Goal: Task Accomplishment & Management: Manage account settings

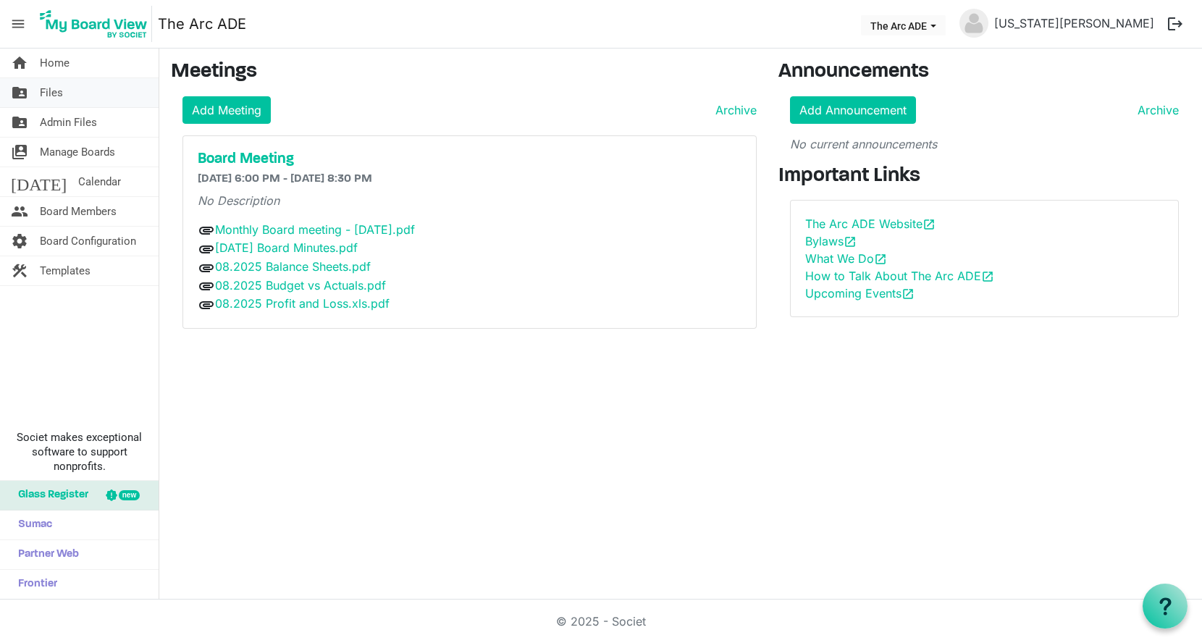
click at [61, 95] on span "Files" at bounding box center [51, 92] width 23 height 29
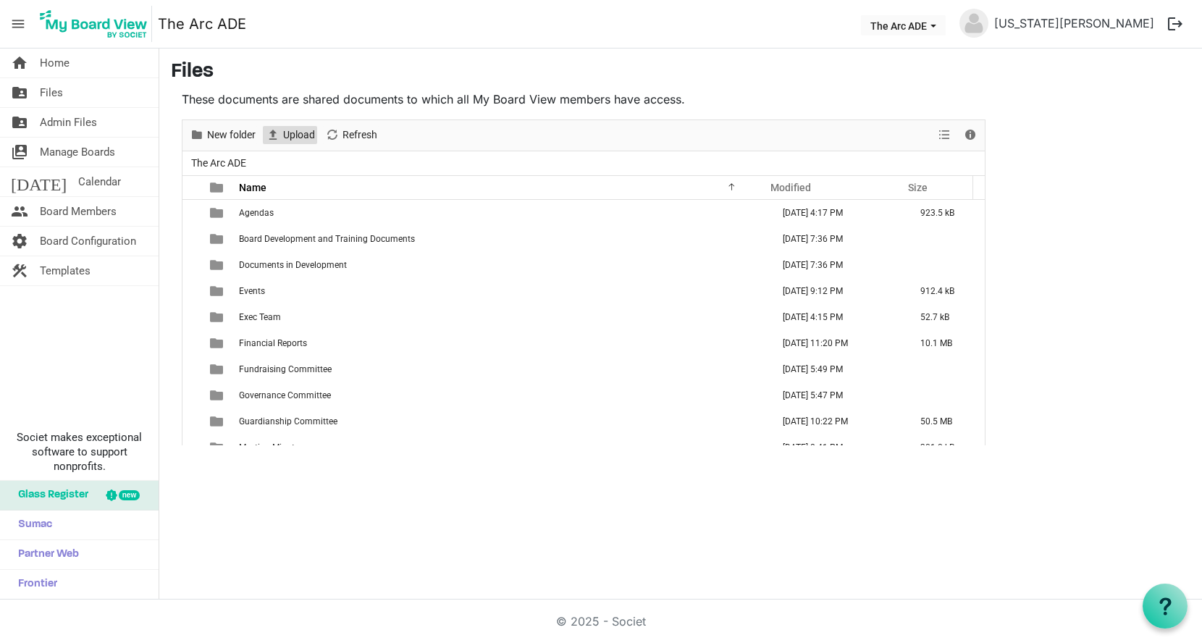
click at [298, 132] on span "Upload" at bounding box center [299, 135] width 35 height 18
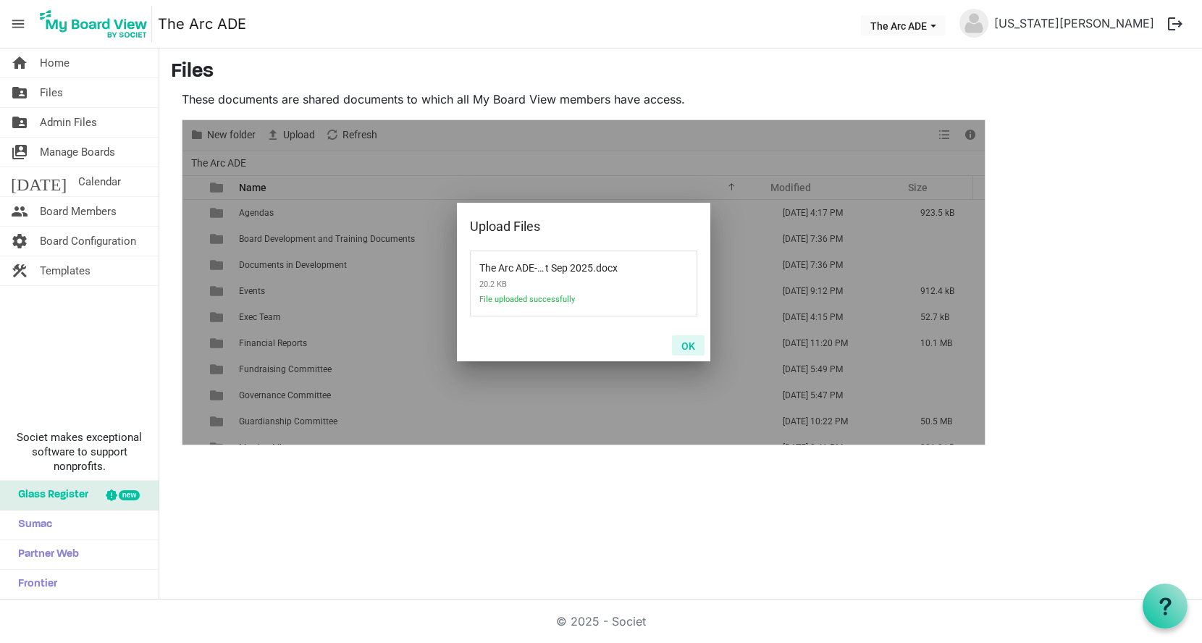
click at [692, 345] on button "OK" at bounding box center [688, 345] width 33 height 20
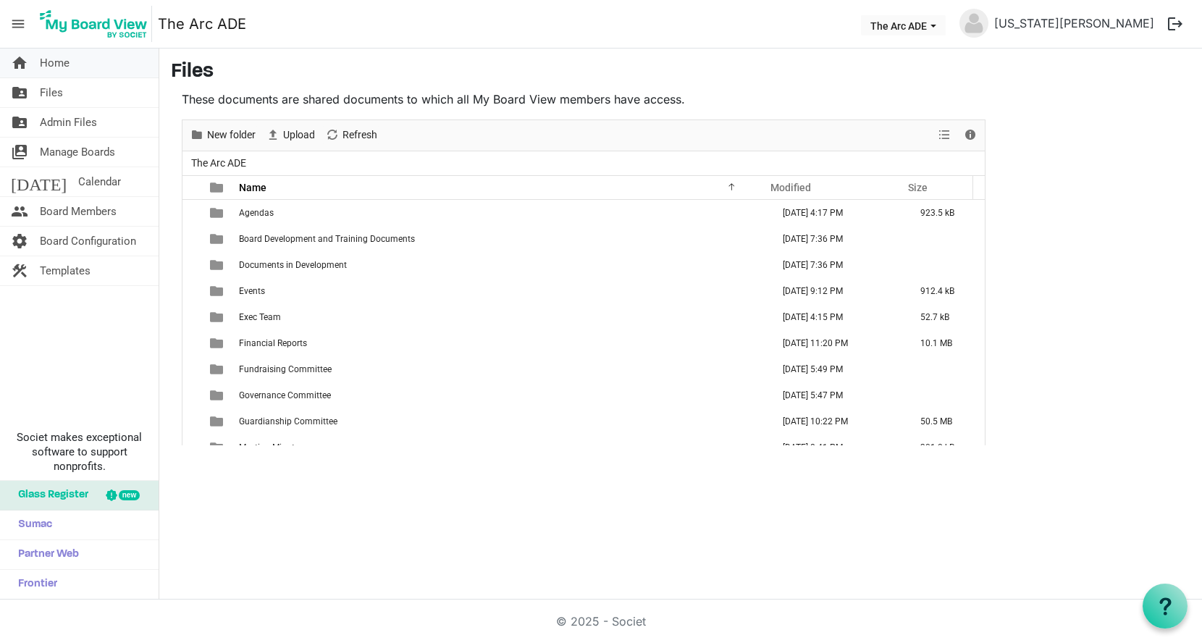
click at [76, 62] on link "home Home" at bounding box center [79, 63] width 159 height 29
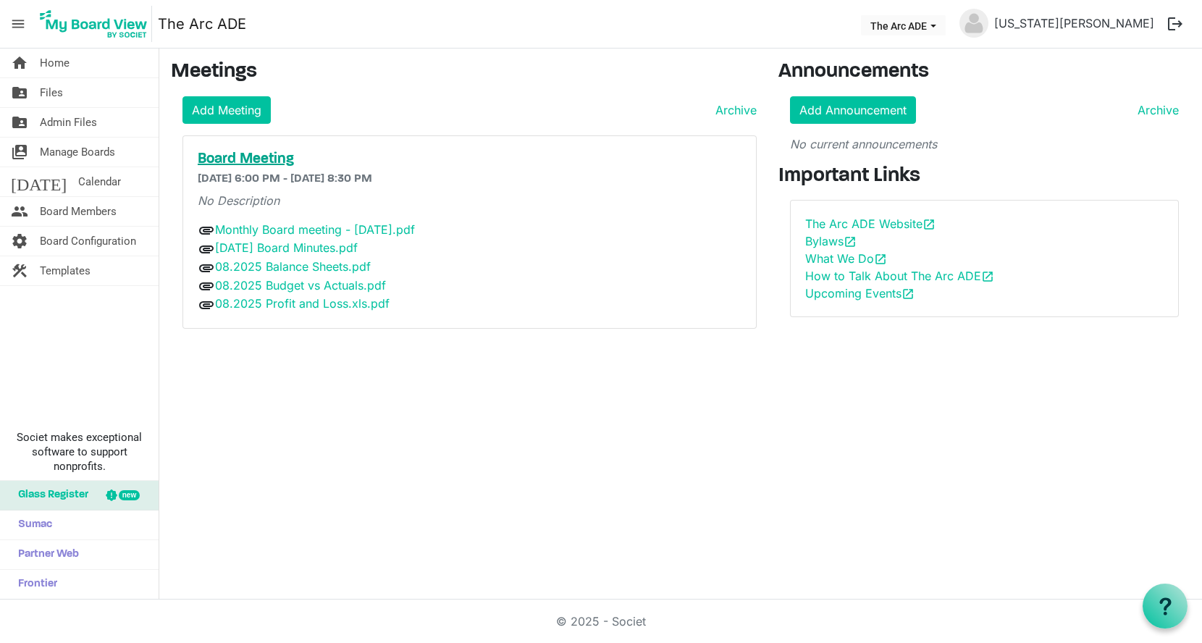
click at [275, 158] on h5 "Board Meeting" at bounding box center [470, 159] width 544 height 17
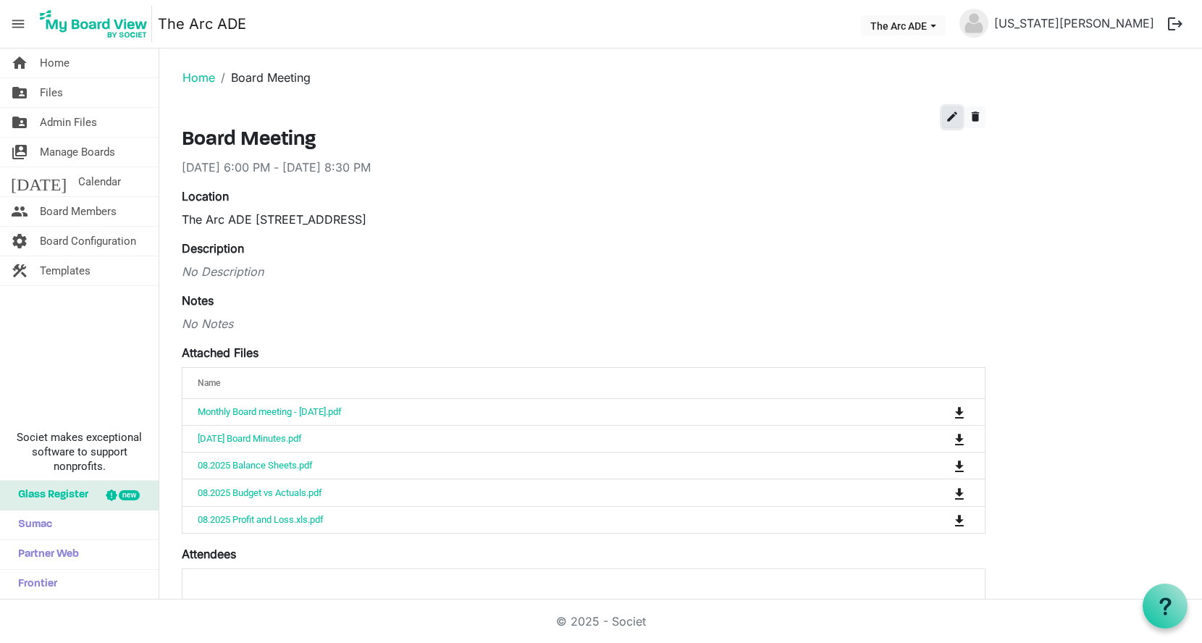
click at [952, 119] on span "edit" at bounding box center [952, 116] width 13 height 13
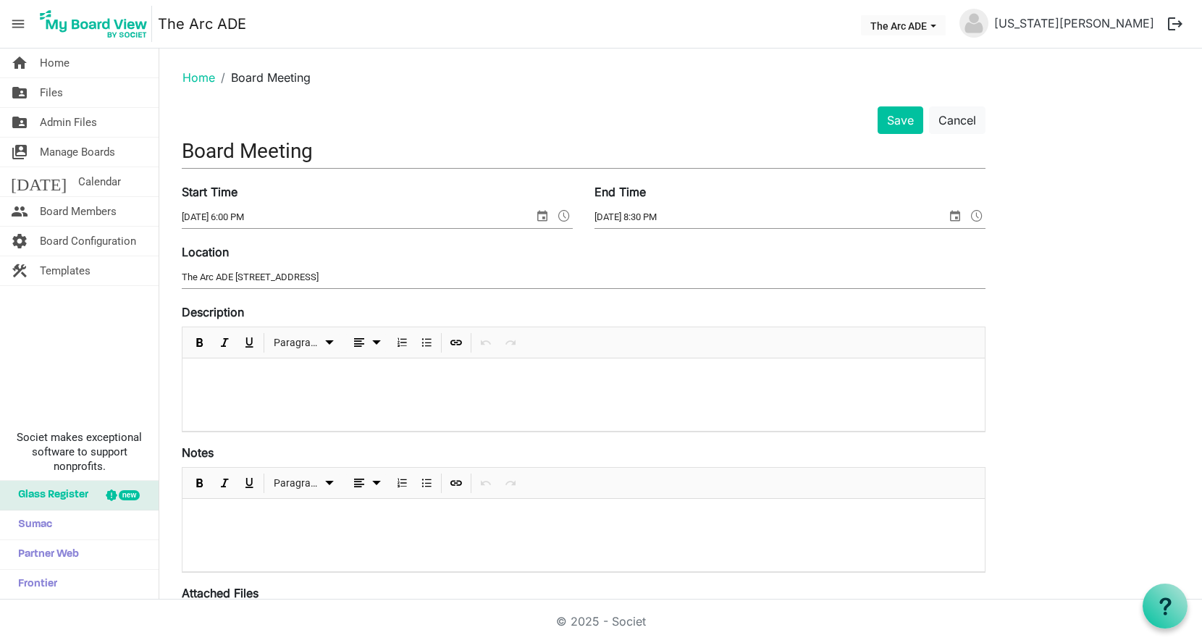
click at [180, 151] on div "Save Cancel Board Meeting Start Time 9/17/2025 6:00 PM End Time 9/17/2025 8:30 …" at bounding box center [584, 565] width 826 height 919
click at [184, 151] on input "Board Meeting" at bounding box center [584, 151] width 804 height 34
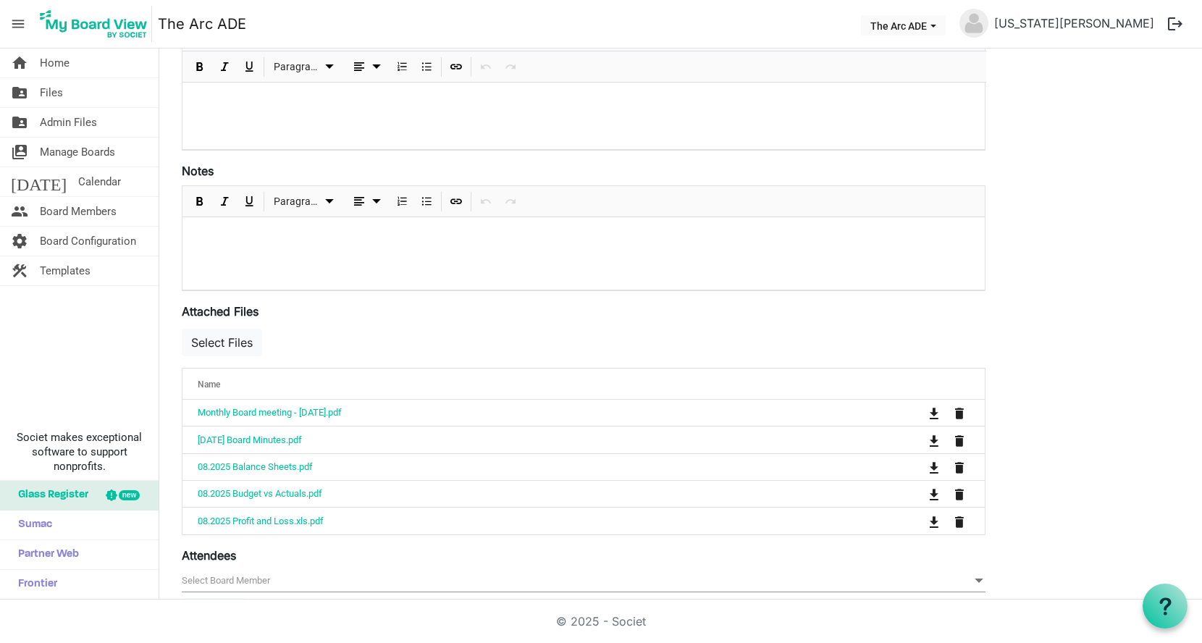
scroll to position [285, 0]
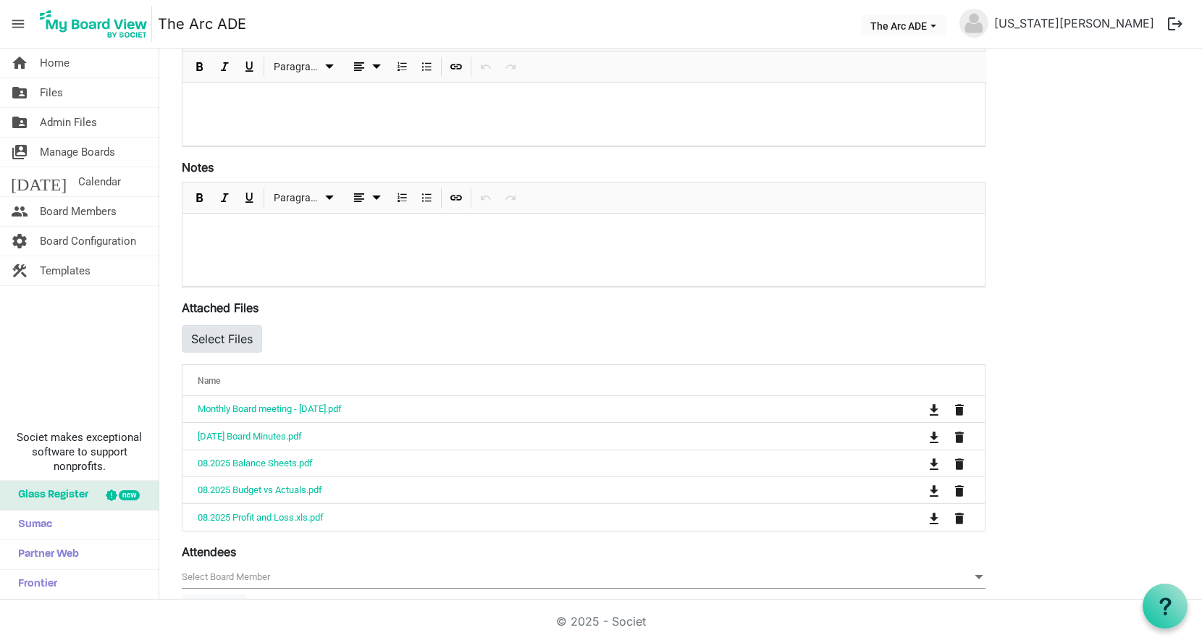
type input "September Board Meeting"
click at [224, 339] on button "Select Files" at bounding box center [222, 339] width 80 height 28
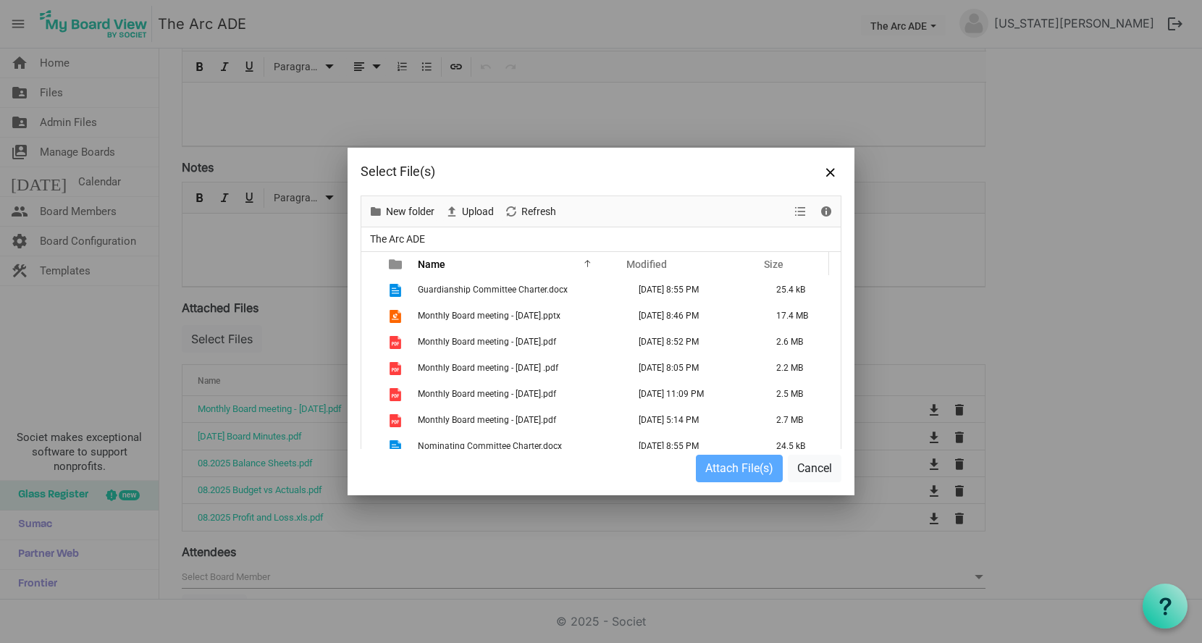
scroll to position [843, 0]
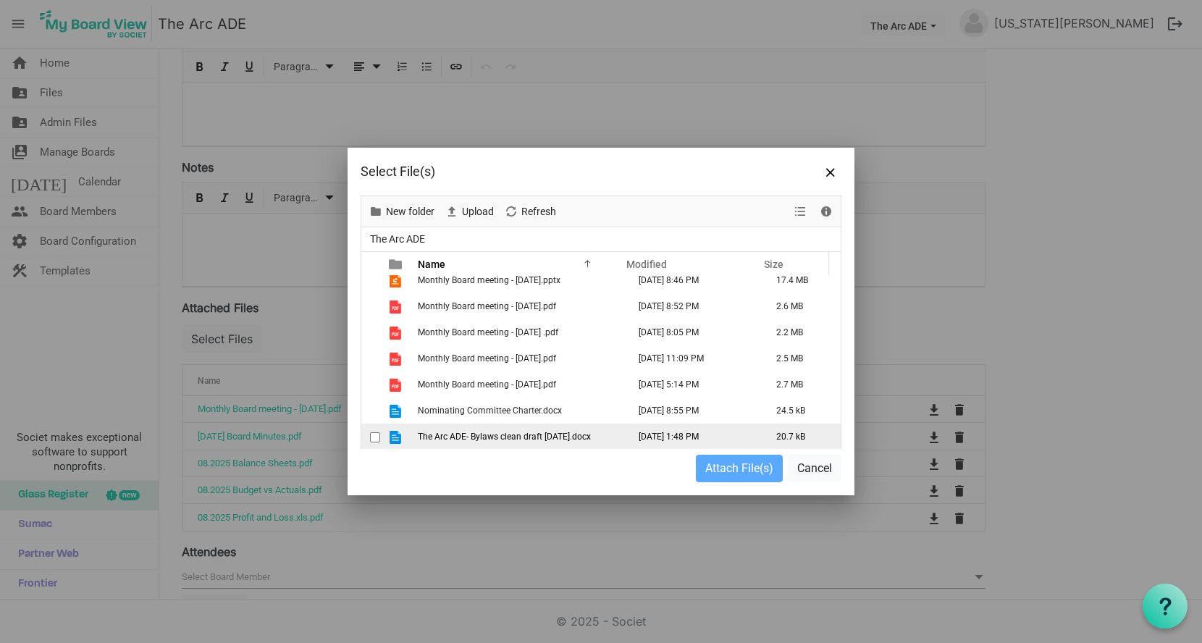
click at [513, 440] on span "The Arc ADE- Bylaws clean draft [DATE].docx" at bounding box center [504, 437] width 173 height 10
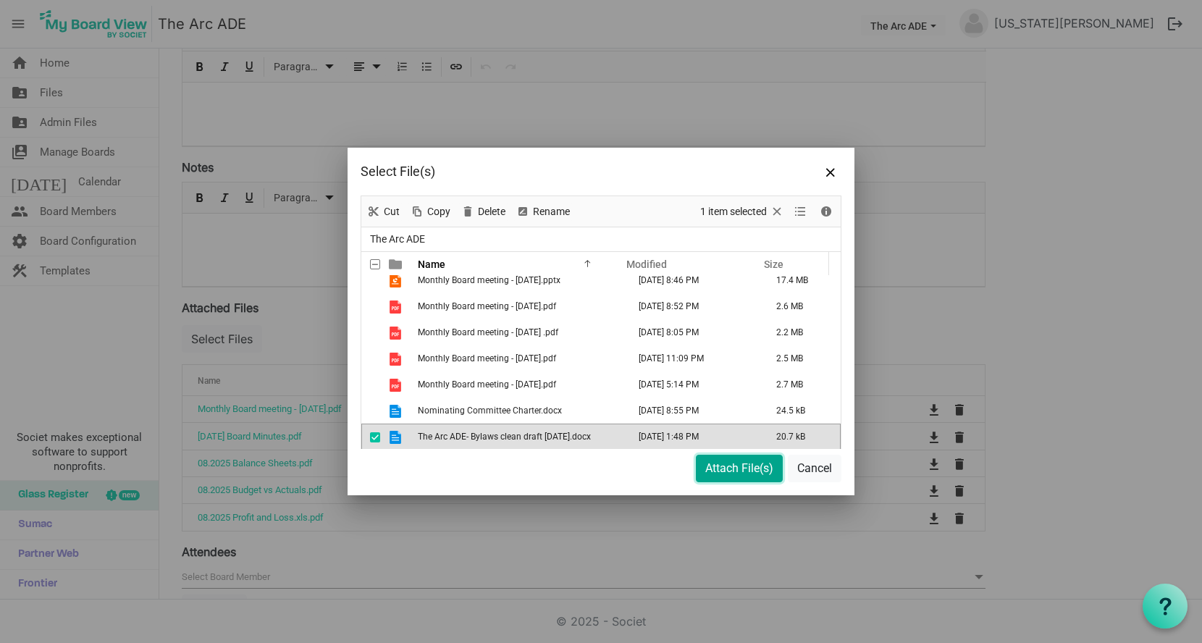
click at [726, 472] on button "Attach File(s)" at bounding box center [739, 469] width 87 height 28
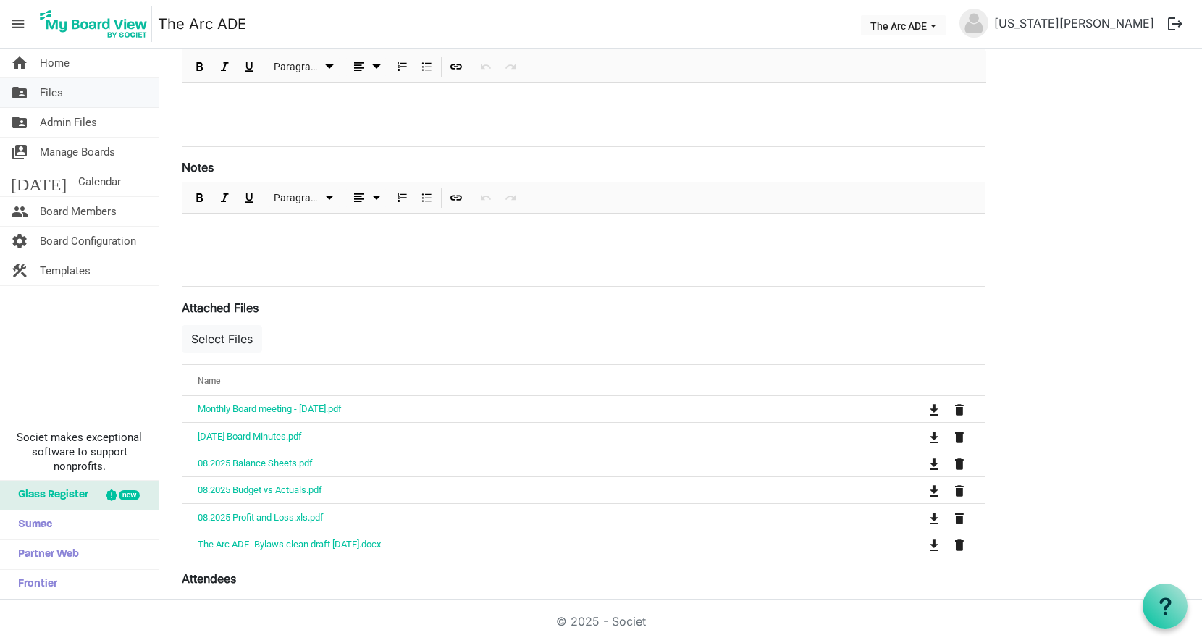
click at [78, 94] on link "folder_shared Files" at bounding box center [79, 92] width 159 height 29
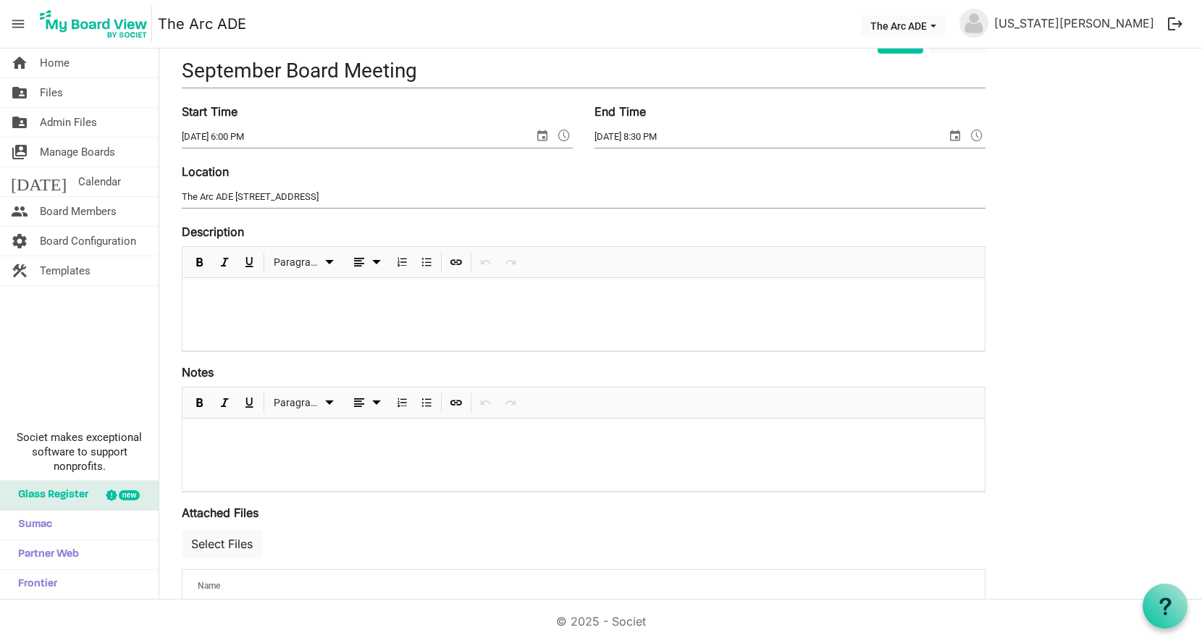
scroll to position [56, 0]
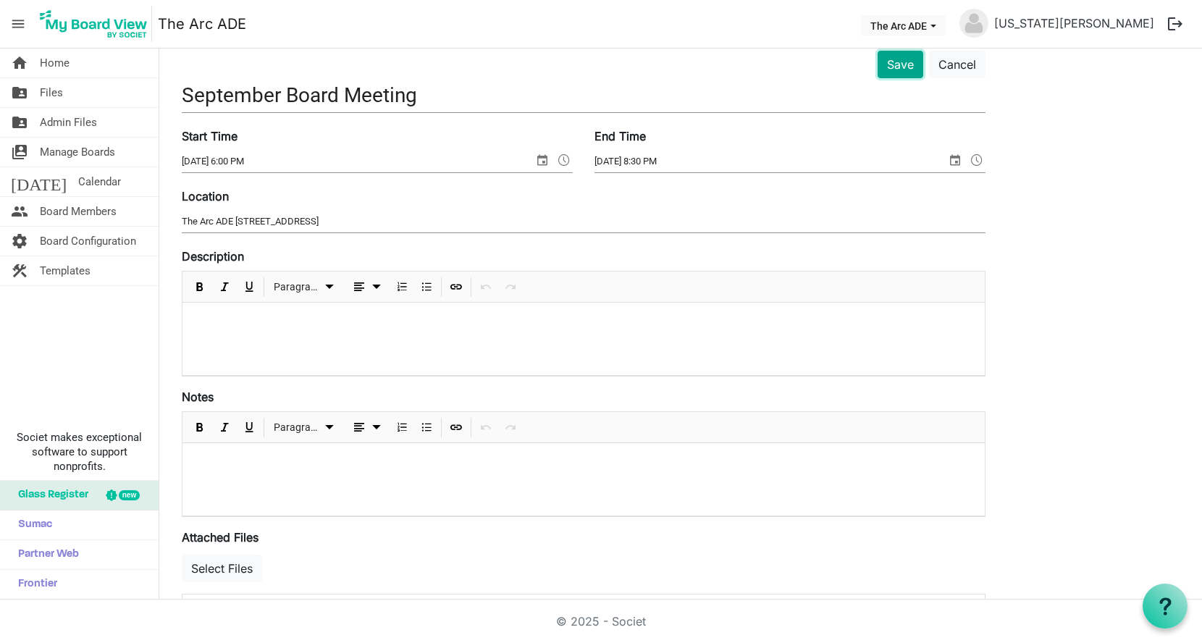
click at [902, 66] on button "Save" at bounding box center [901, 65] width 46 height 28
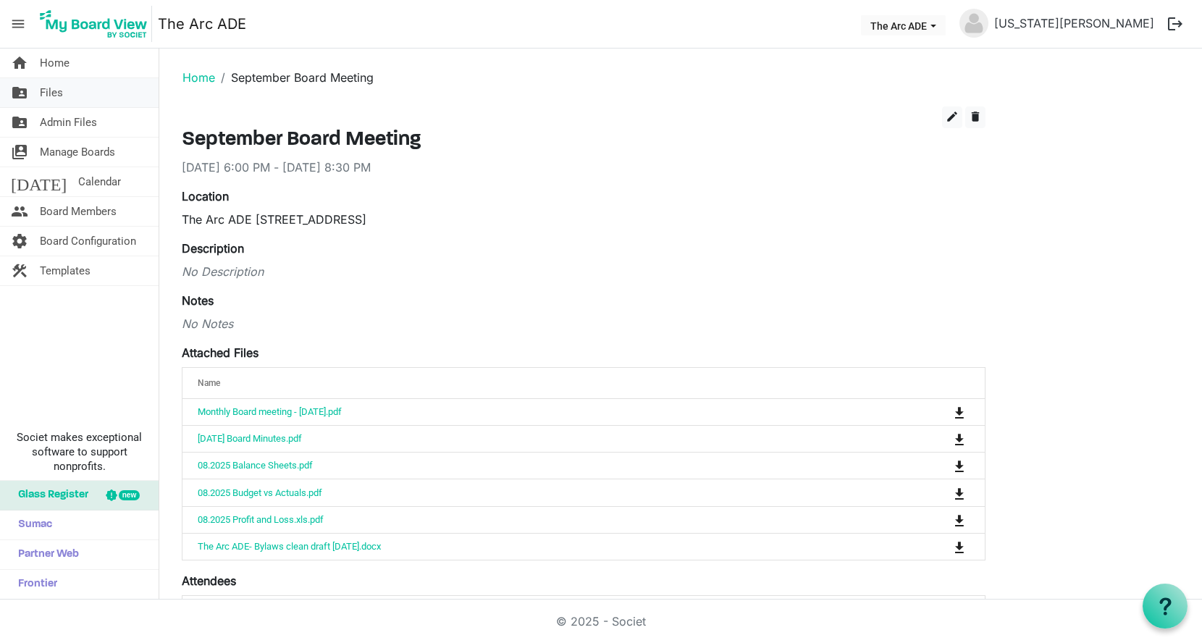
click at [67, 91] on link "folder_shared Files" at bounding box center [79, 92] width 159 height 29
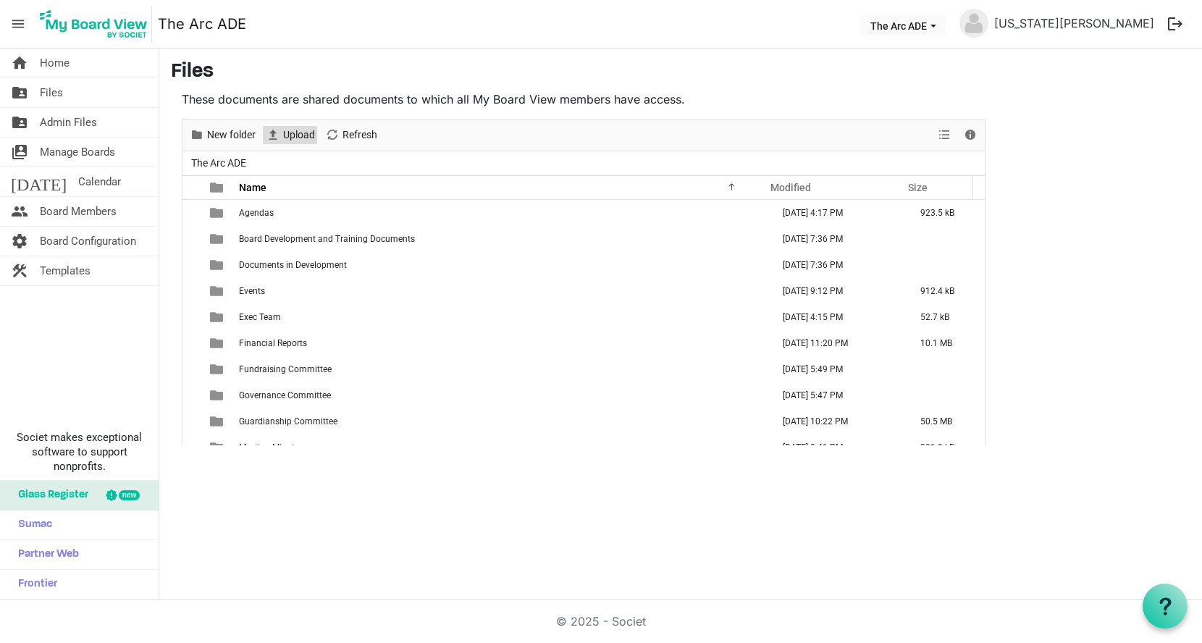
click at [280, 135] on span "Upload" at bounding box center [272, 135] width 17 height 18
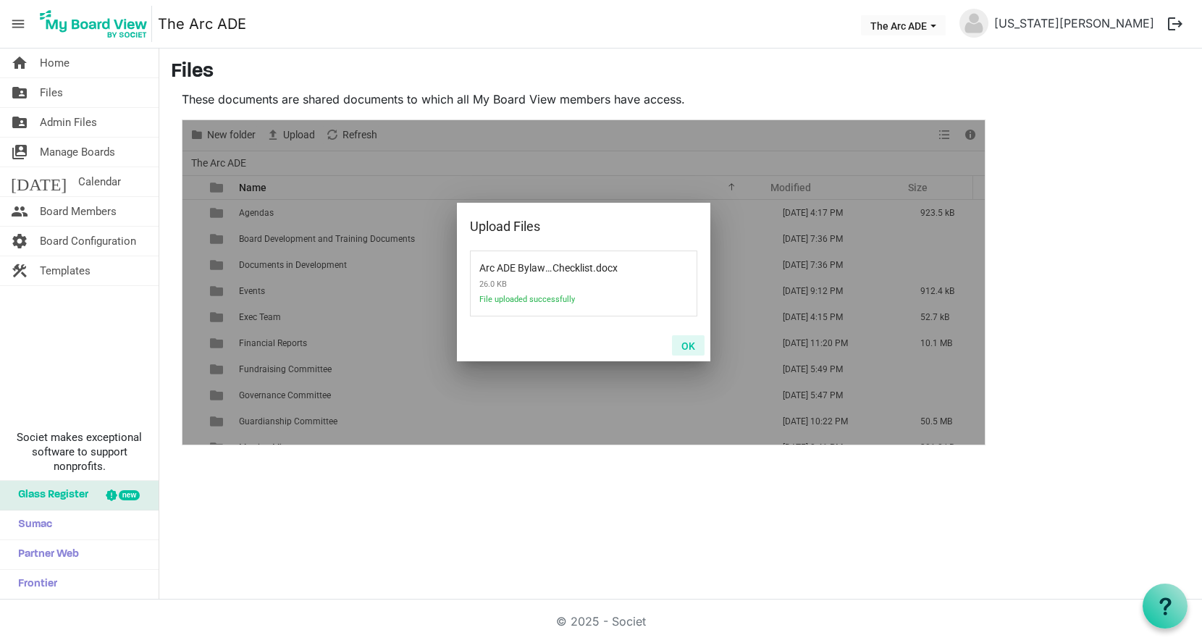
click at [691, 346] on button "OK" at bounding box center [688, 345] width 33 height 20
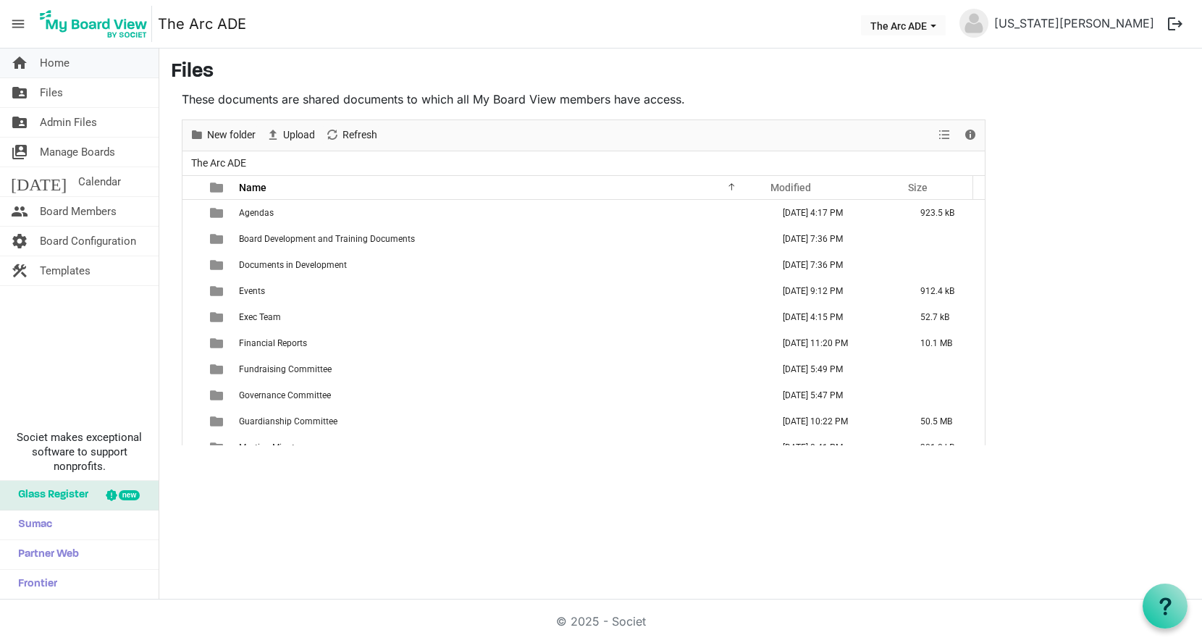
click at [58, 64] on span "Home" at bounding box center [55, 63] width 30 height 29
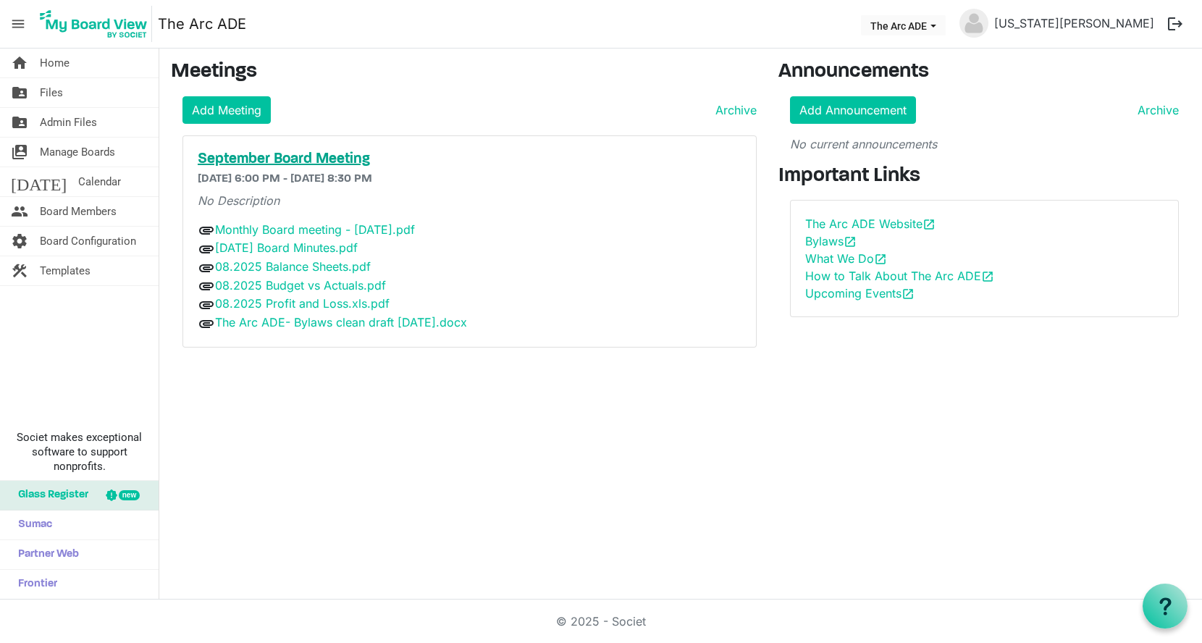
click at [239, 158] on h5 "September Board Meeting" at bounding box center [470, 159] width 544 height 17
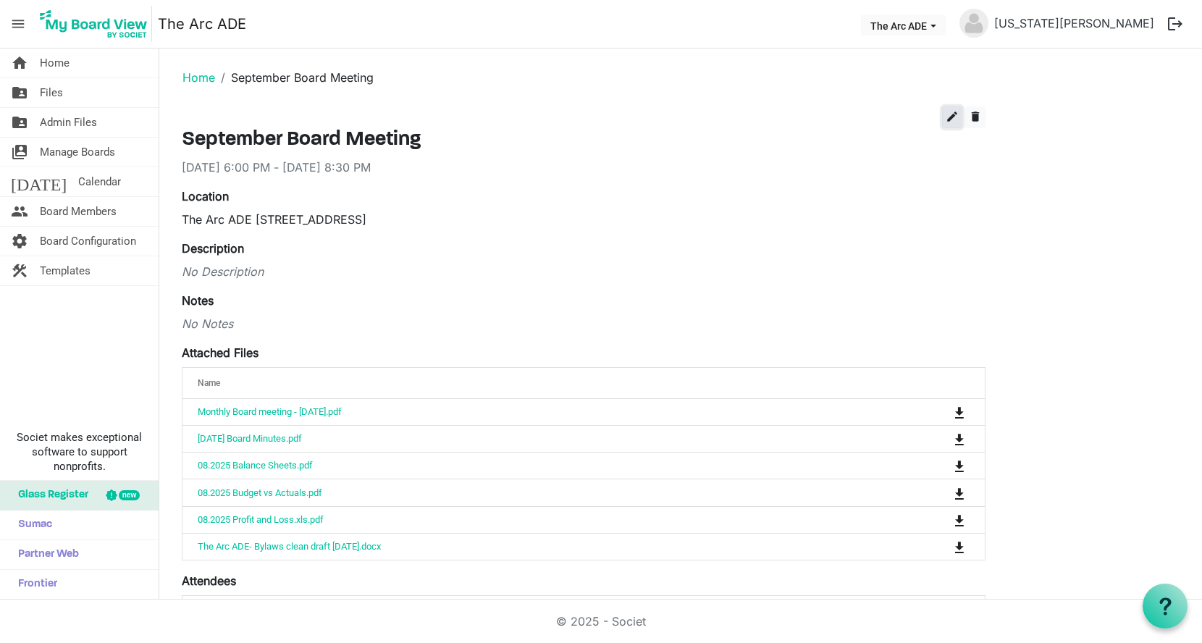
click at [948, 117] on span "edit" at bounding box center [952, 116] width 13 height 13
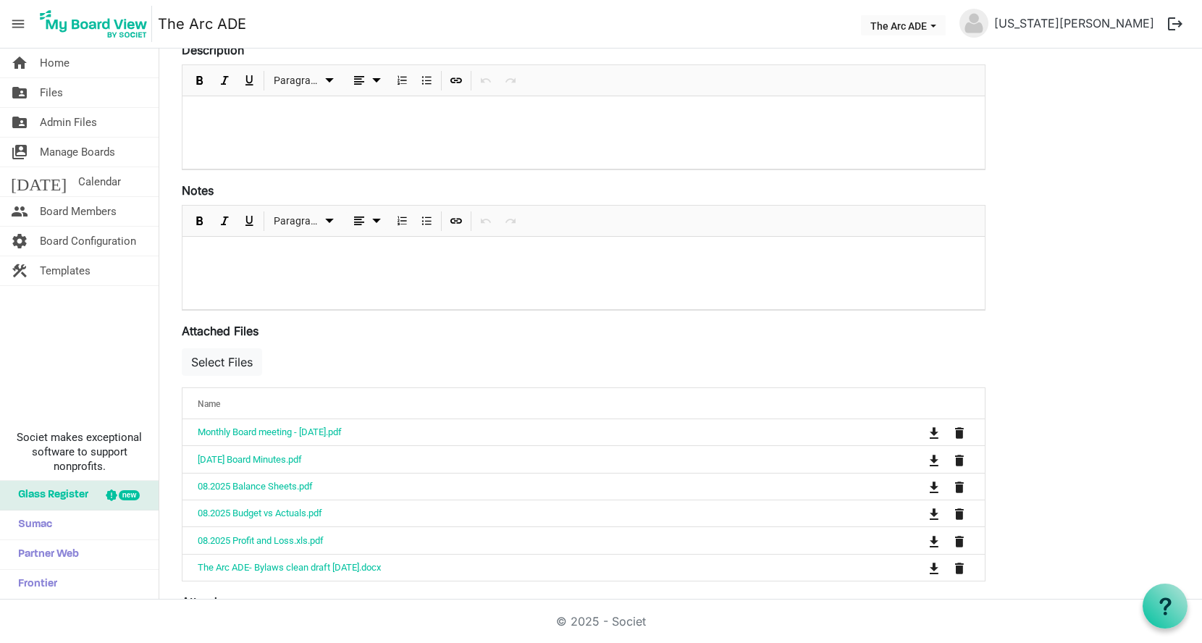
scroll to position [282, 0]
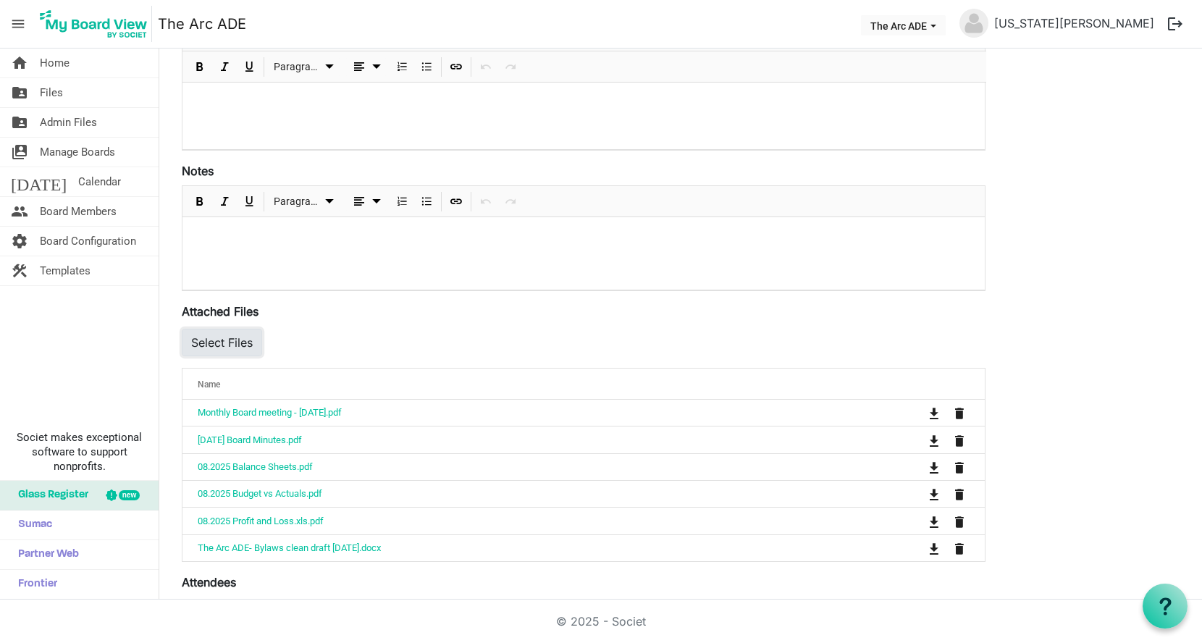
click at [226, 340] on button "Select Files" at bounding box center [222, 343] width 80 height 28
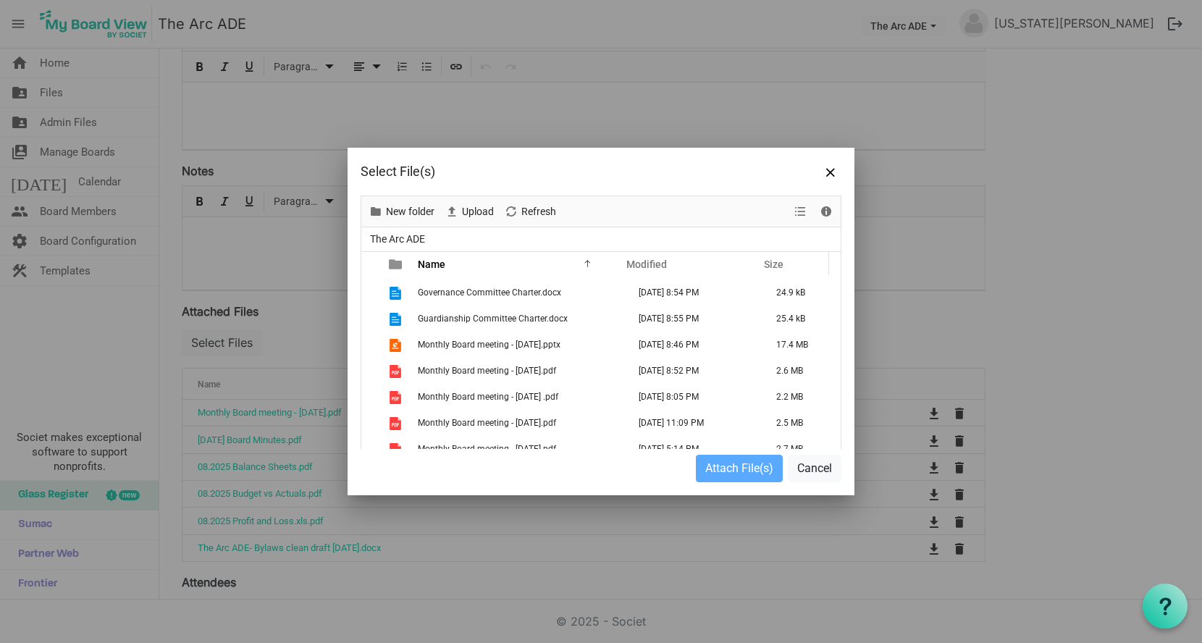
scroll to position [773, 0]
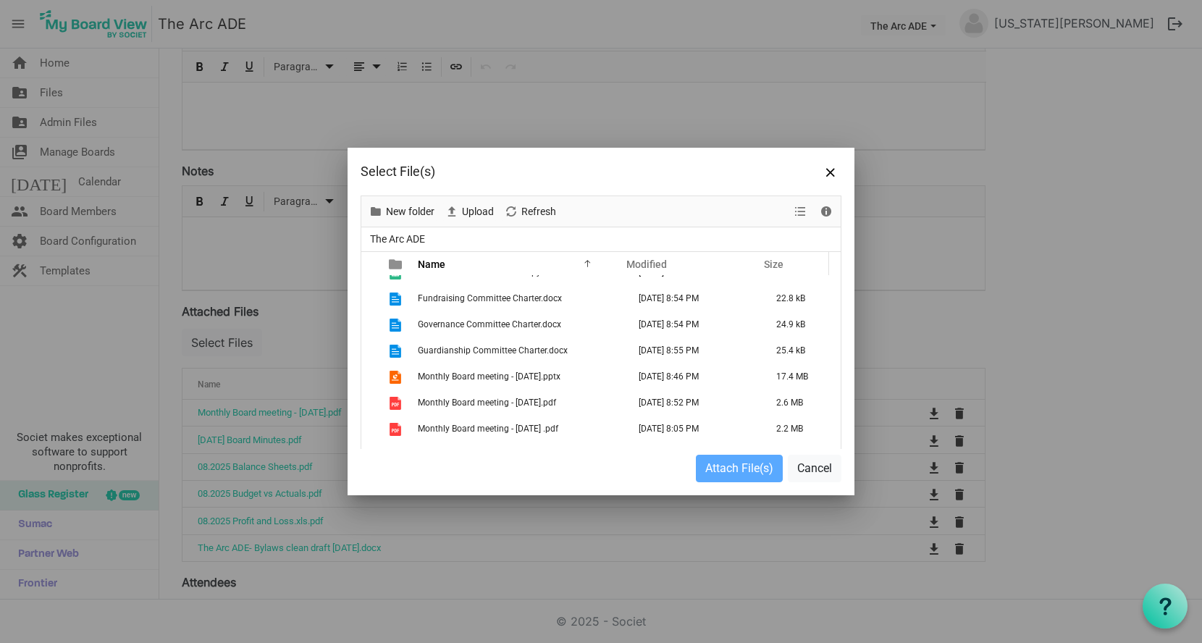
click at [845, 266] on div "New folder Upload Cut Copy Paste Delete Download Rename Sort by Refresh Selecti…" at bounding box center [601, 346] width 507 height 300
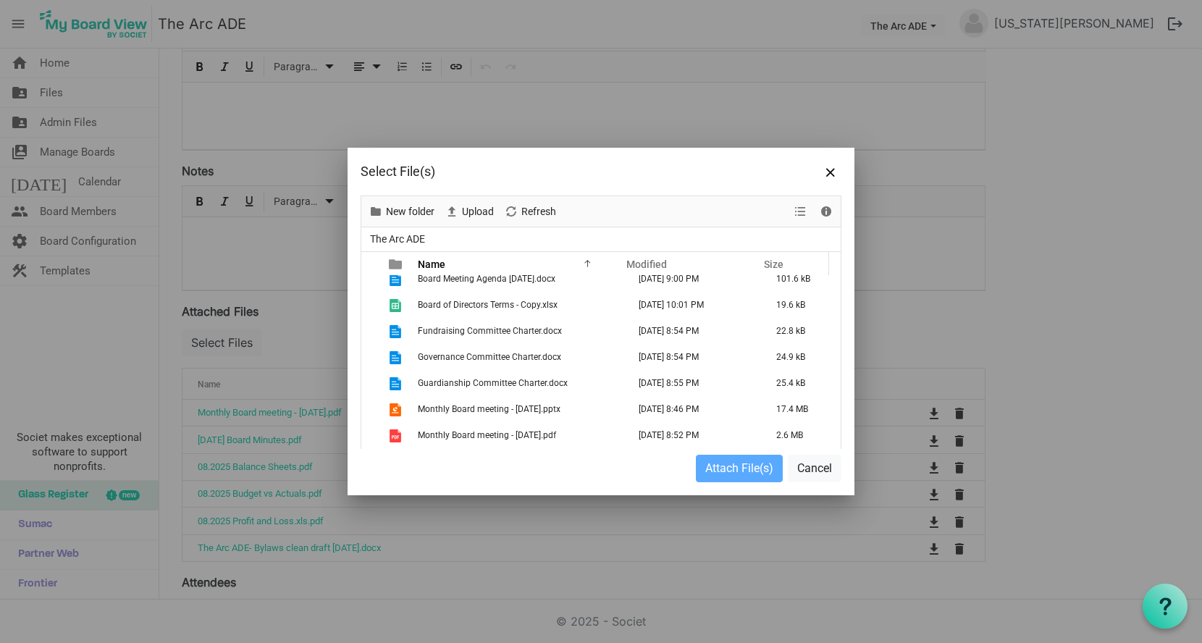
scroll to position [708, 0]
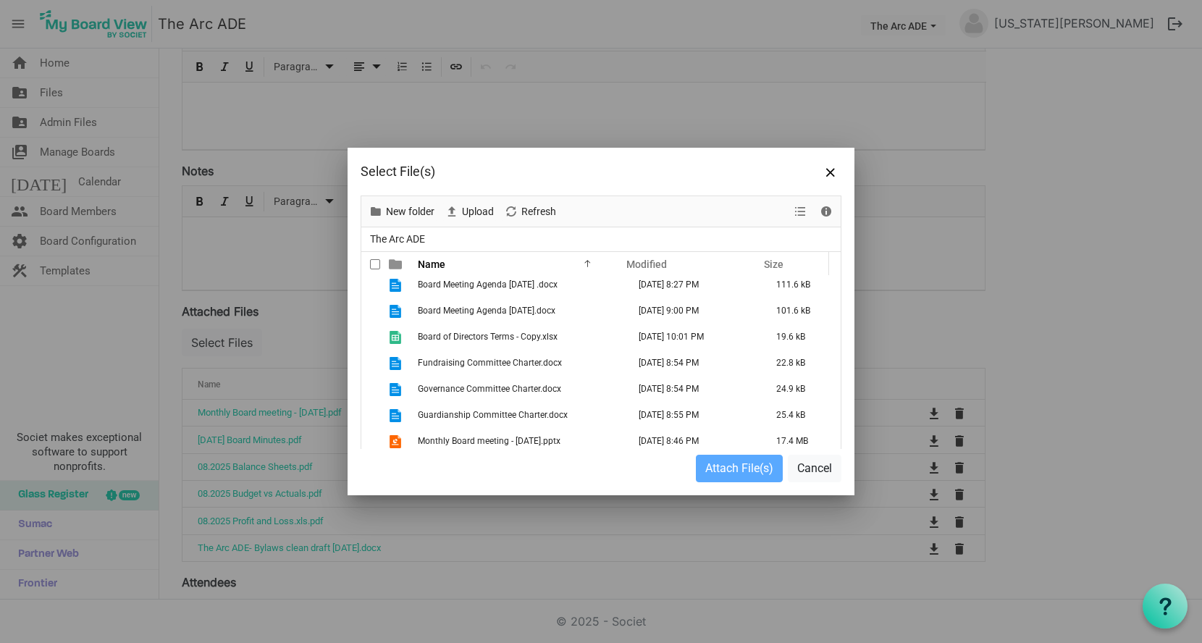
click at [839, 274] on div "Name Modified Size filemanager_grid_header_table" at bounding box center [600, 264] width 479 height 24
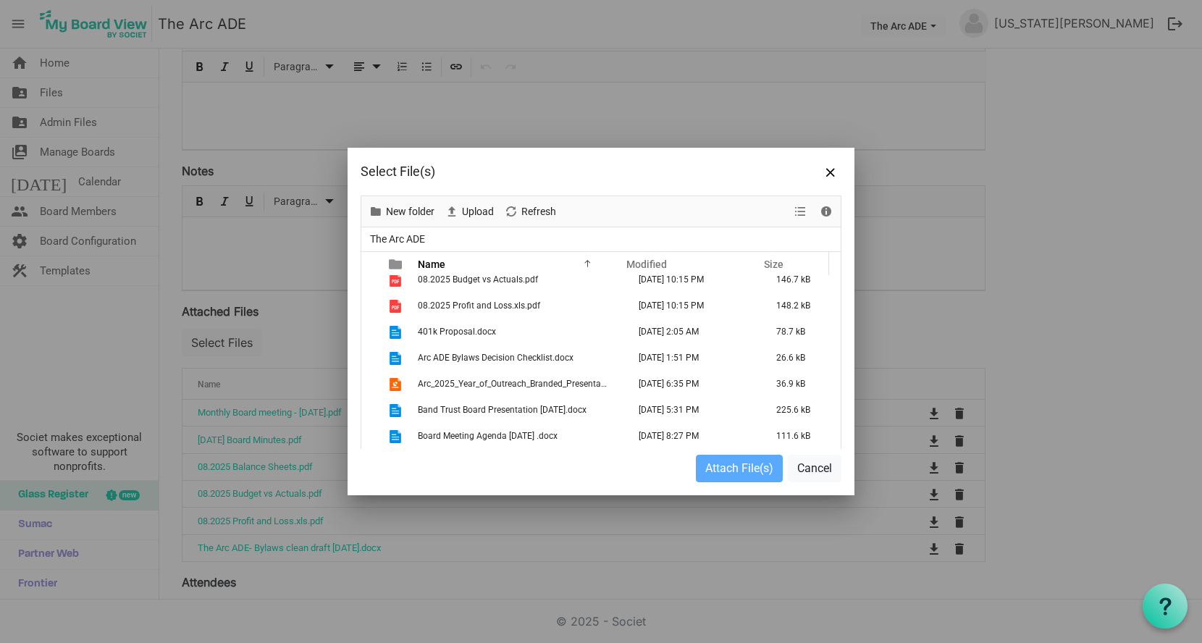
scroll to position [547, 0]
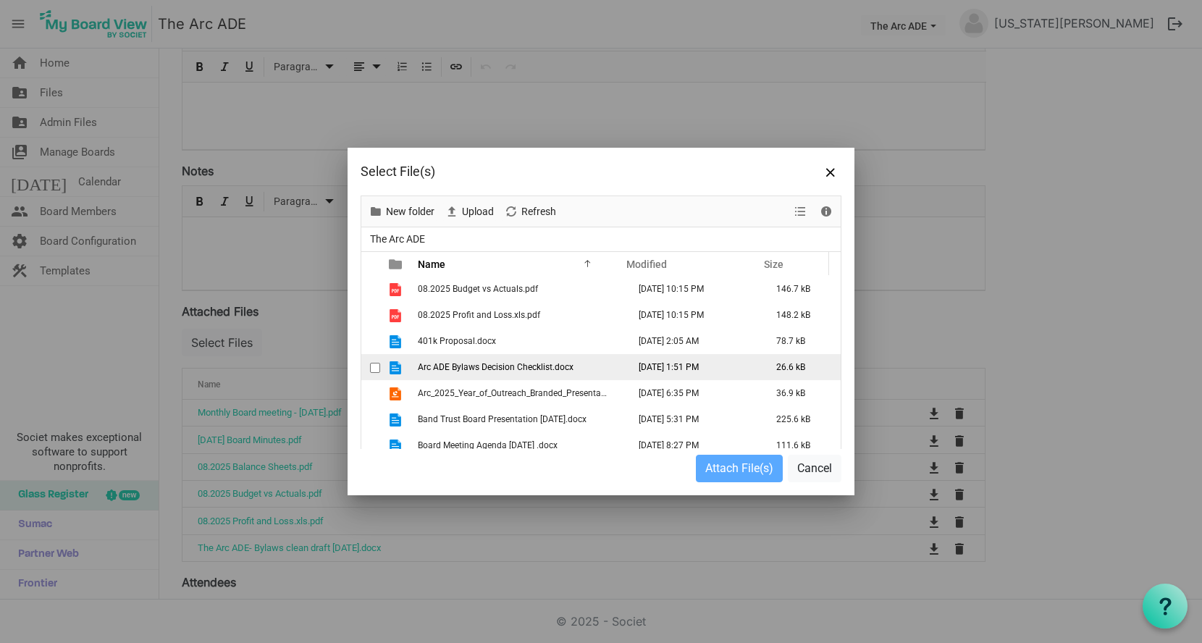
click at [416, 366] on td "Arc ADE Bylaws Decision Checklist.docx" at bounding box center [519, 367] width 210 height 26
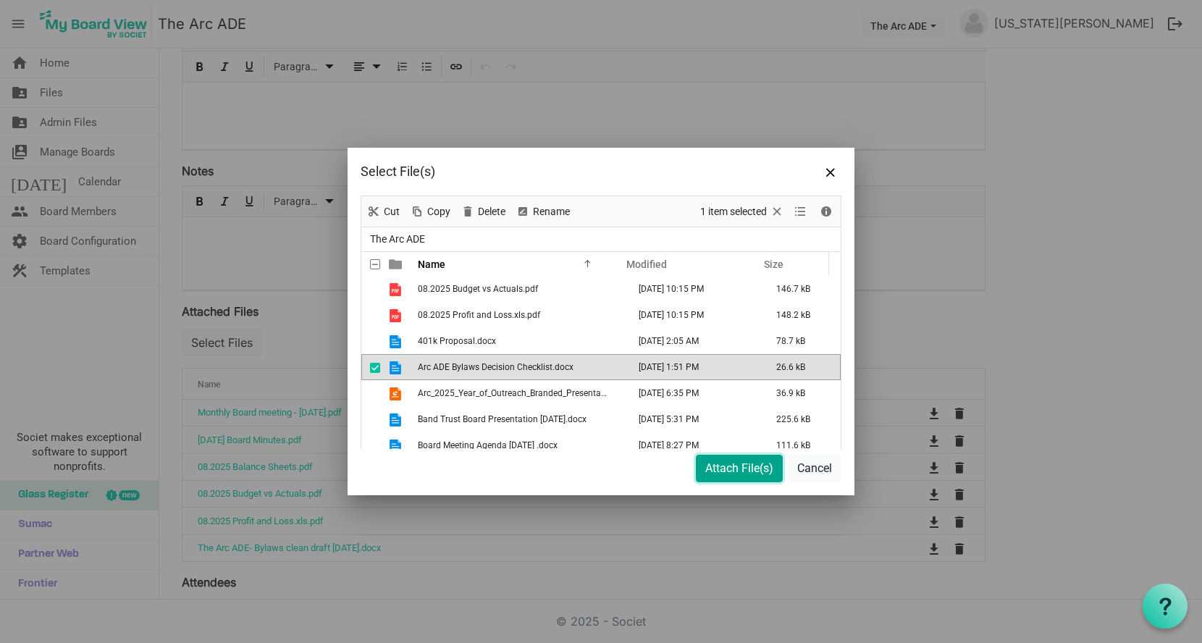
click at [722, 464] on button "Attach File(s)" at bounding box center [739, 469] width 87 height 28
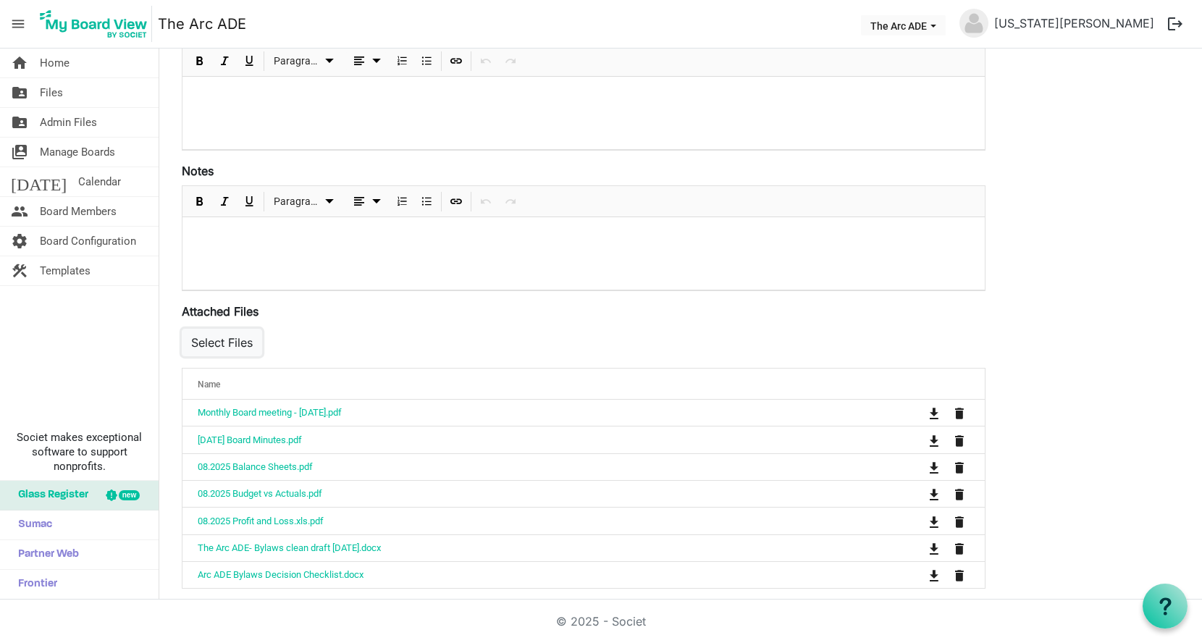
scroll to position [0, 0]
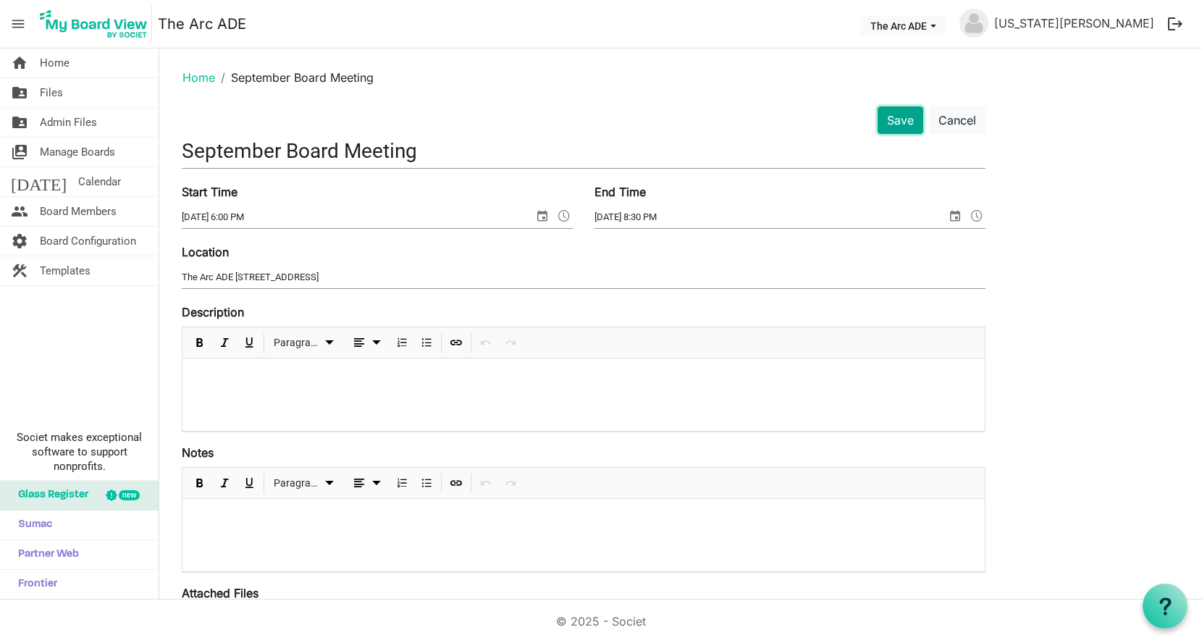
click at [904, 114] on button "Save" at bounding box center [901, 120] width 46 height 28
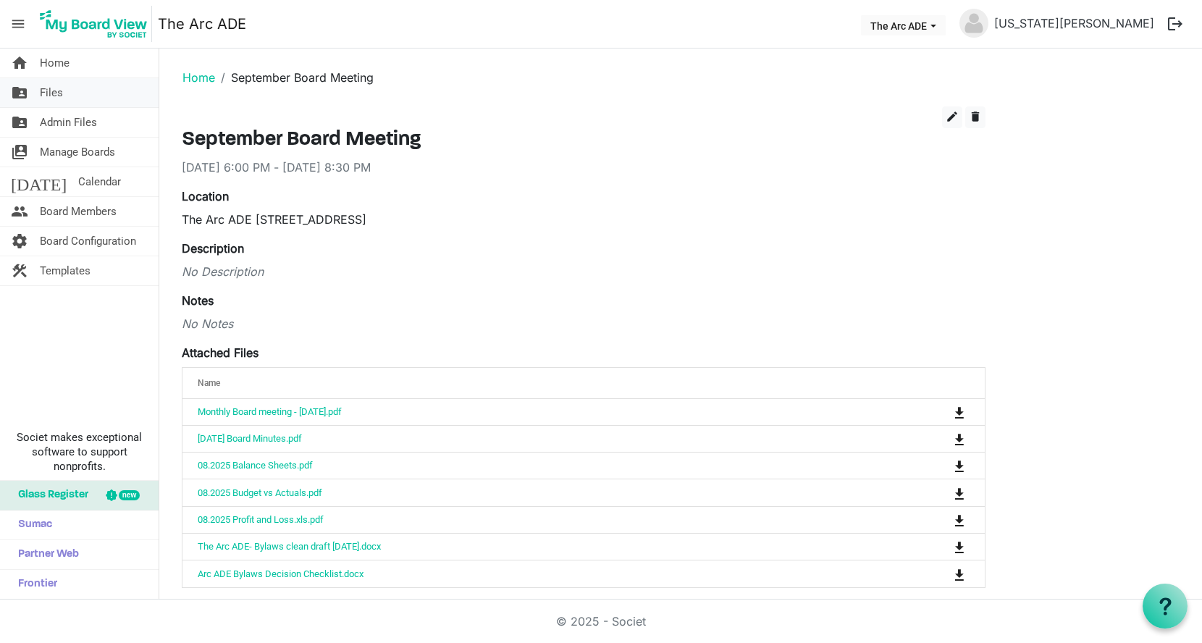
click at [58, 88] on span "Files" at bounding box center [51, 92] width 23 height 29
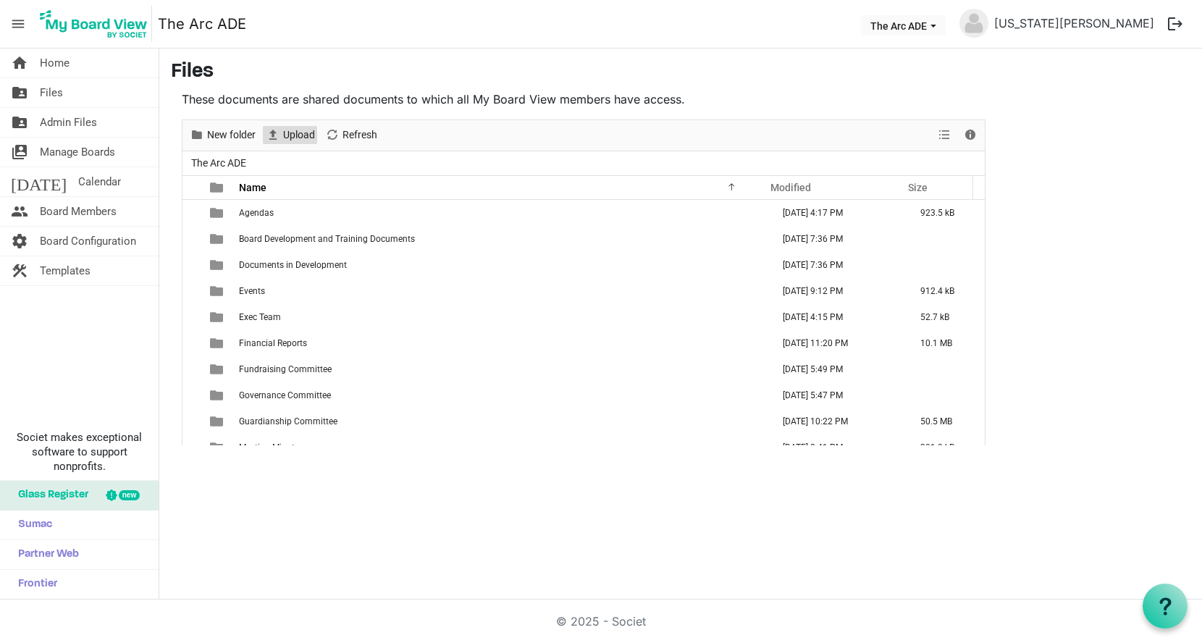
click at [295, 140] on span "Upload" at bounding box center [299, 135] width 35 height 18
click at [287, 138] on span "Upload" at bounding box center [299, 135] width 35 height 18
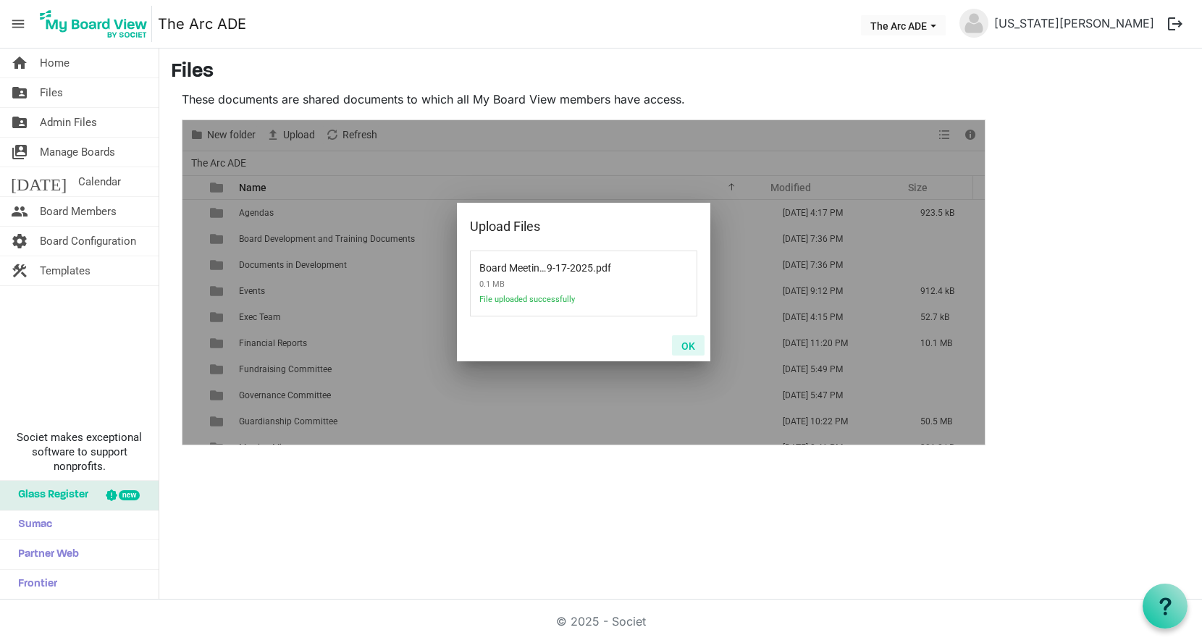
click at [689, 345] on button "OK" at bounding box center [688, 345] width 33 height 20
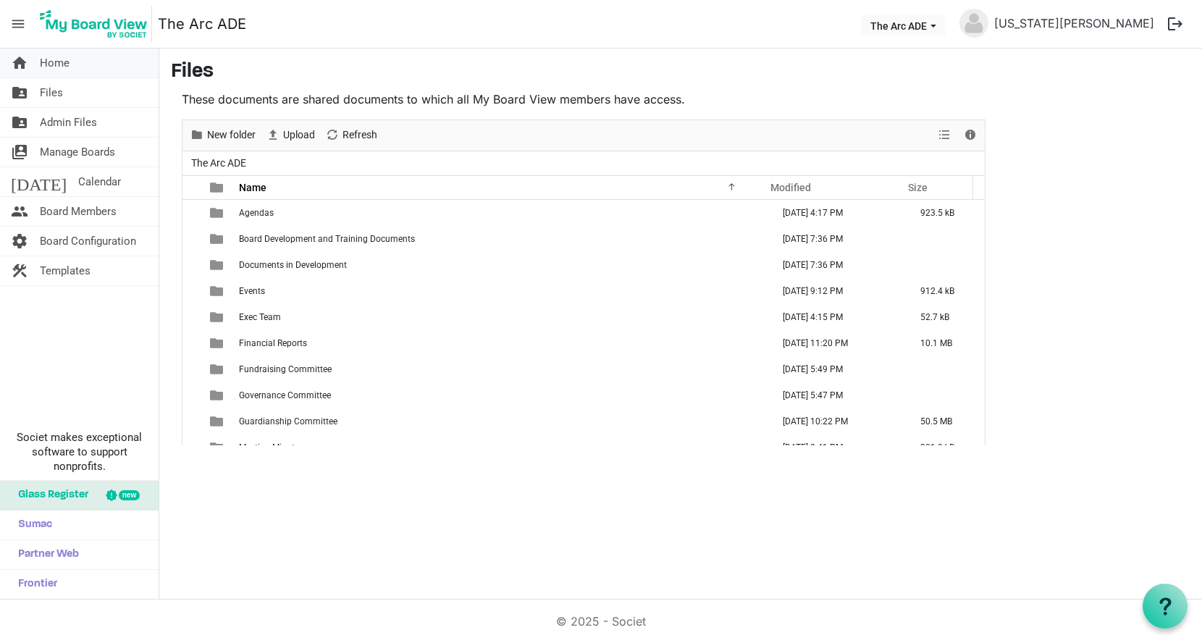
click at [78, 64] on link "home Home" at bounding box center [79, 63] width 159 height 29
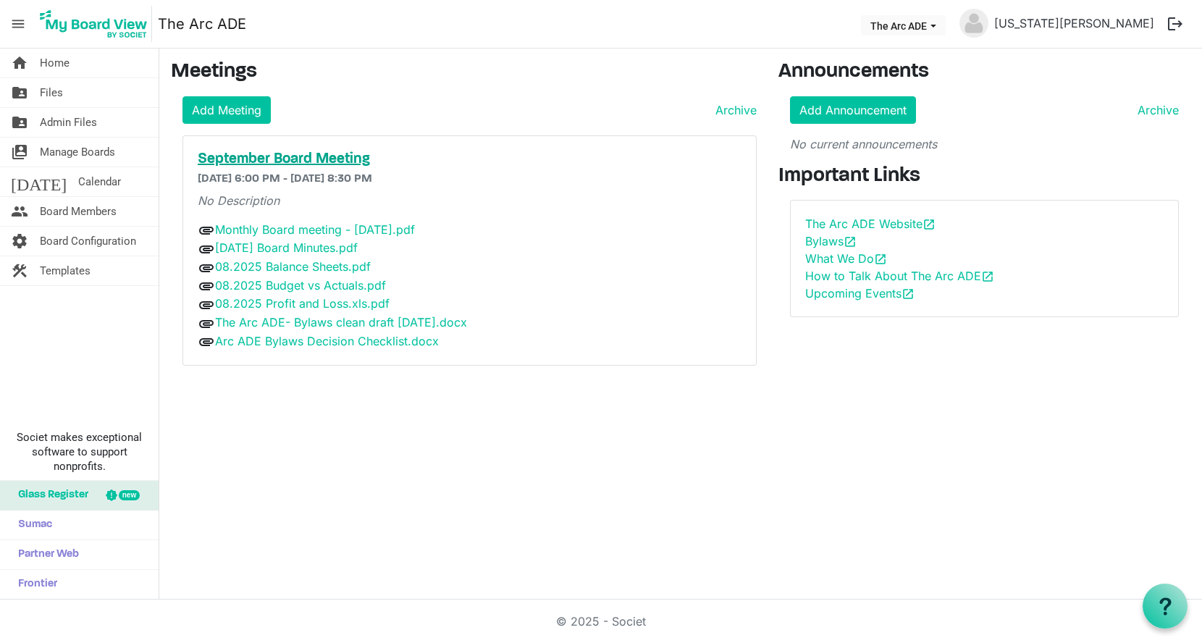
click at [262, 152] on h5 "September Board Meeting" at bounding box center [470, 159] width 544 height 17
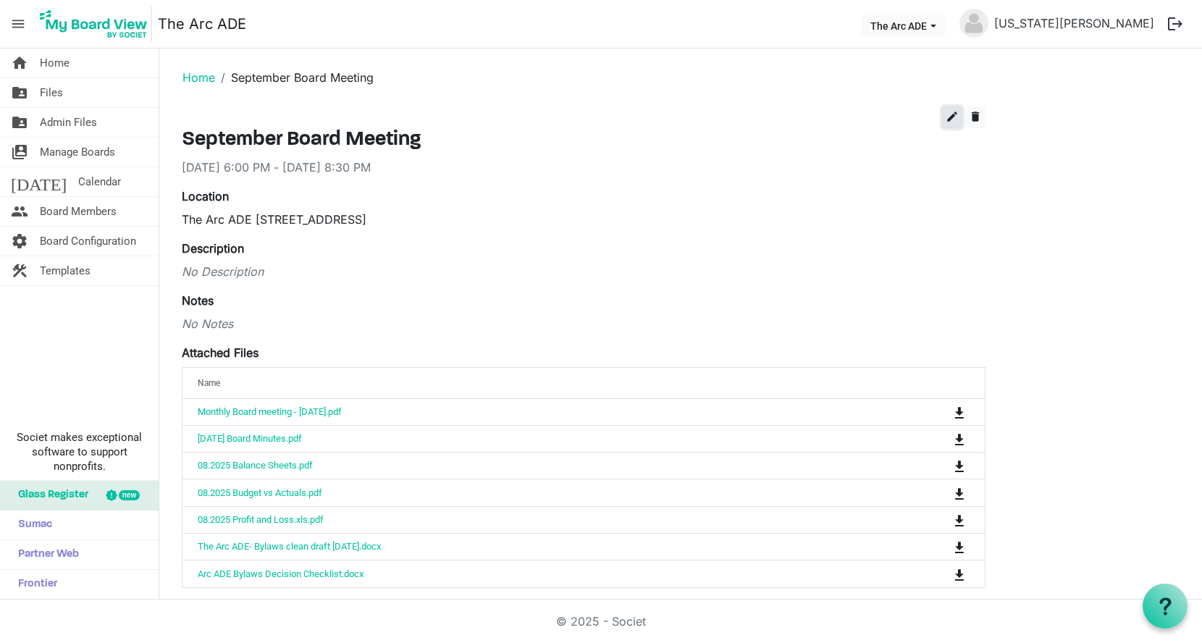
click at [949, 117] on span "edit" at bounding box center [952, 116] width 13 height 13
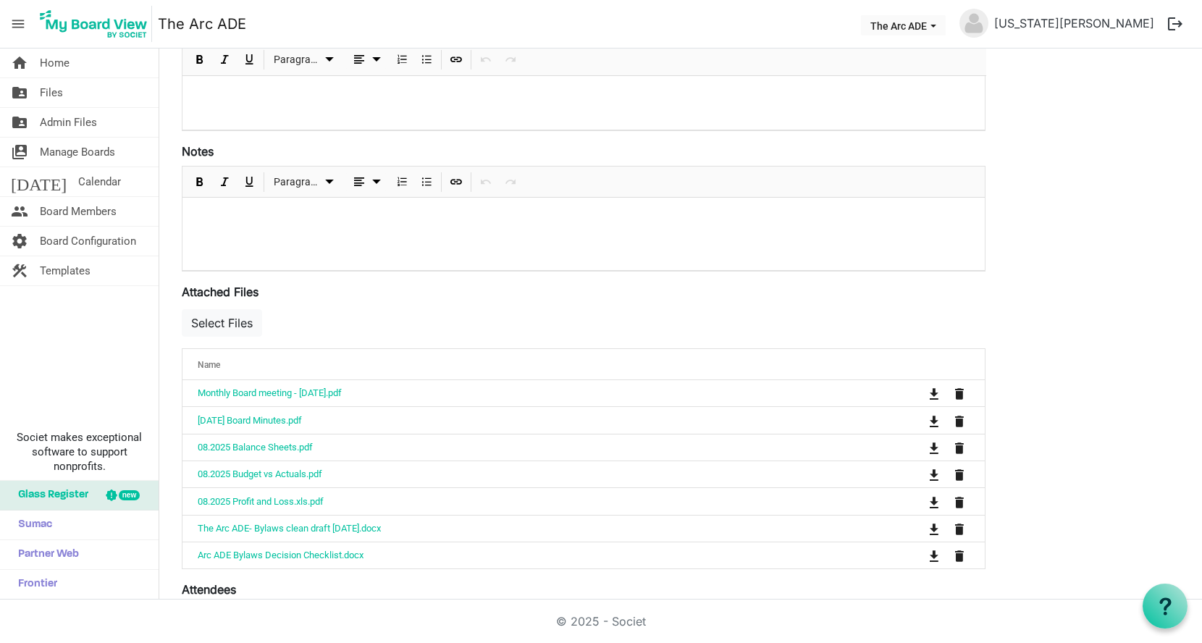
scroll to position [319, 0]
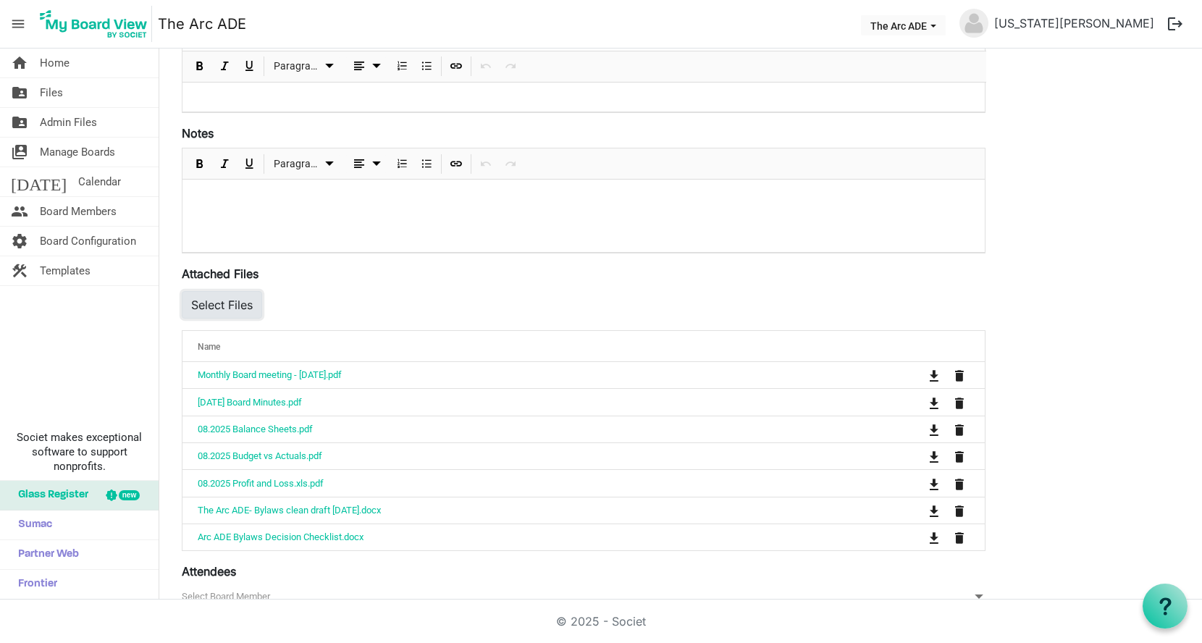
click at [244, 303] on button "Select Files" at bounding box center [222, 305] width 80 height 28
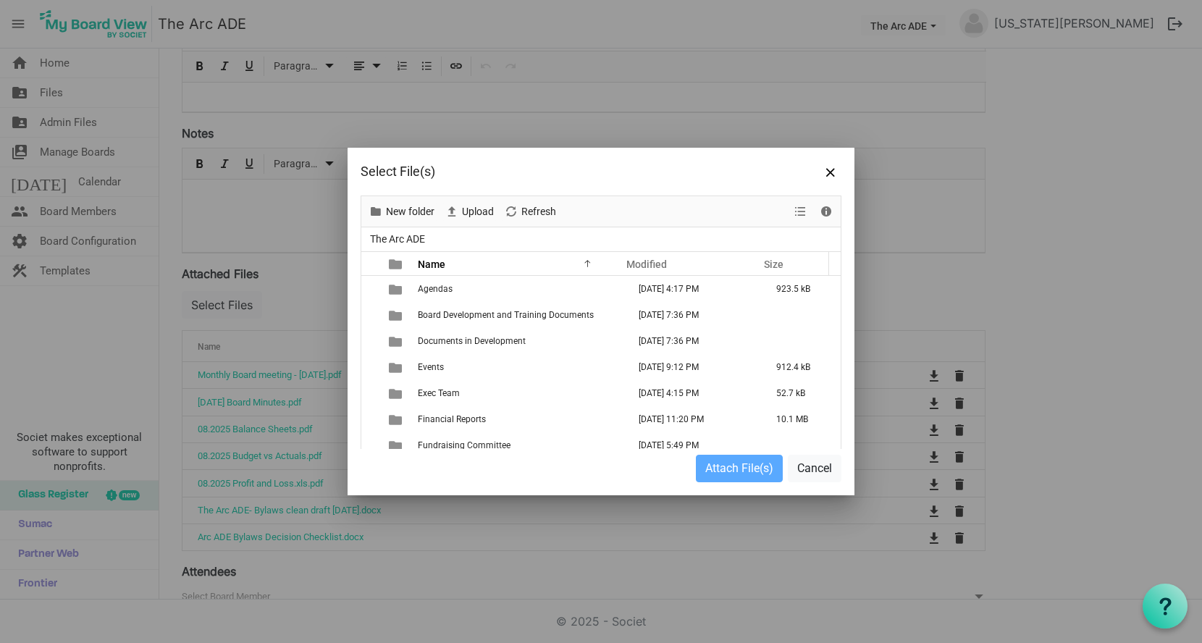
drag, startPoint x: 828, startPoint y: 299, endPoint x: 834, endPoint y: 328, distance: 29.5
click at [834, 328] on div "Agendas [DATE] 4:17 PM 923.5 kB Board Development and Training Documents [DATE]…" at bounding box center [600, 362] width 479 height 173
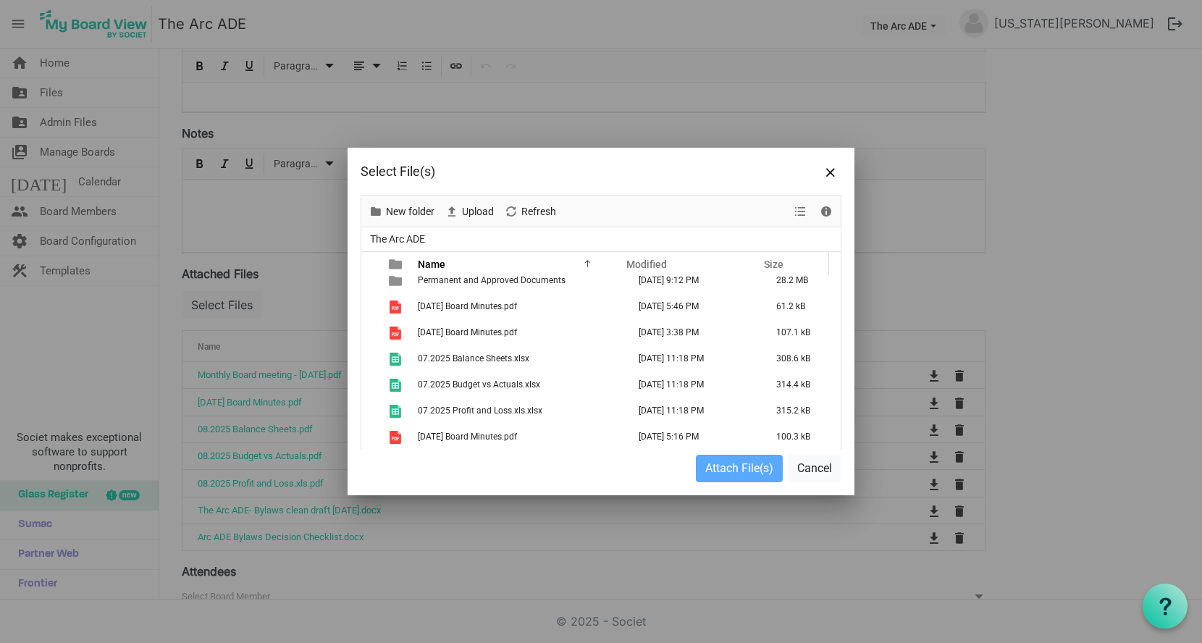
scroll to position [895, 0]
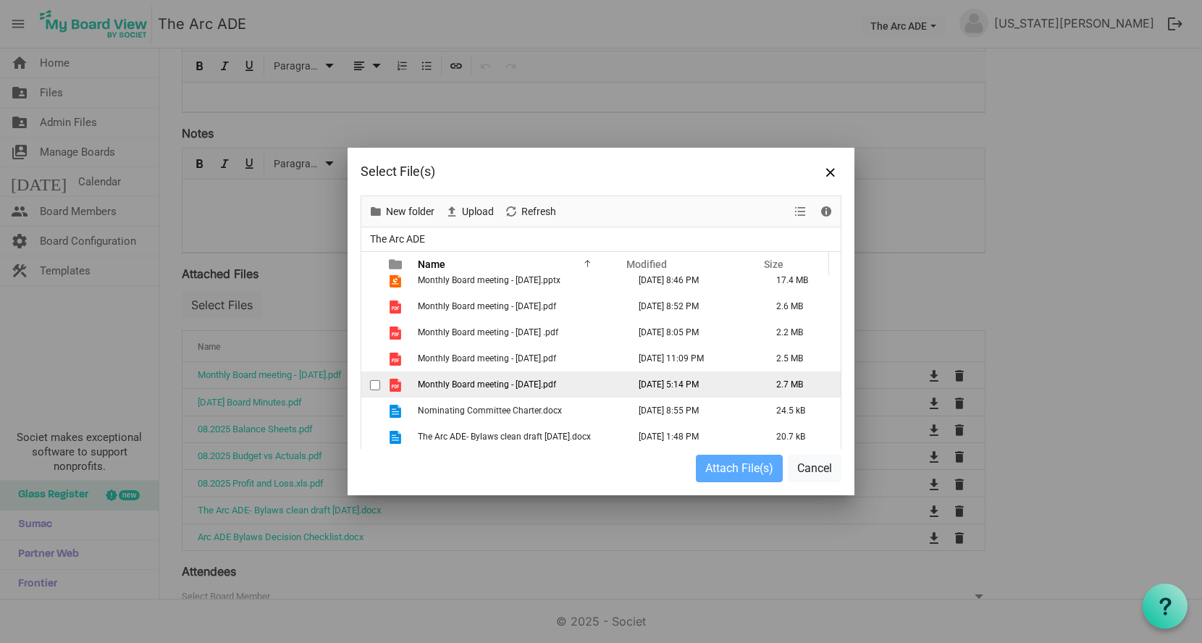
click at [521, 386] on span "Monthly Board meeting - September 17, 2025.pdf" at bounding box center [487, 384] width 138 height 10
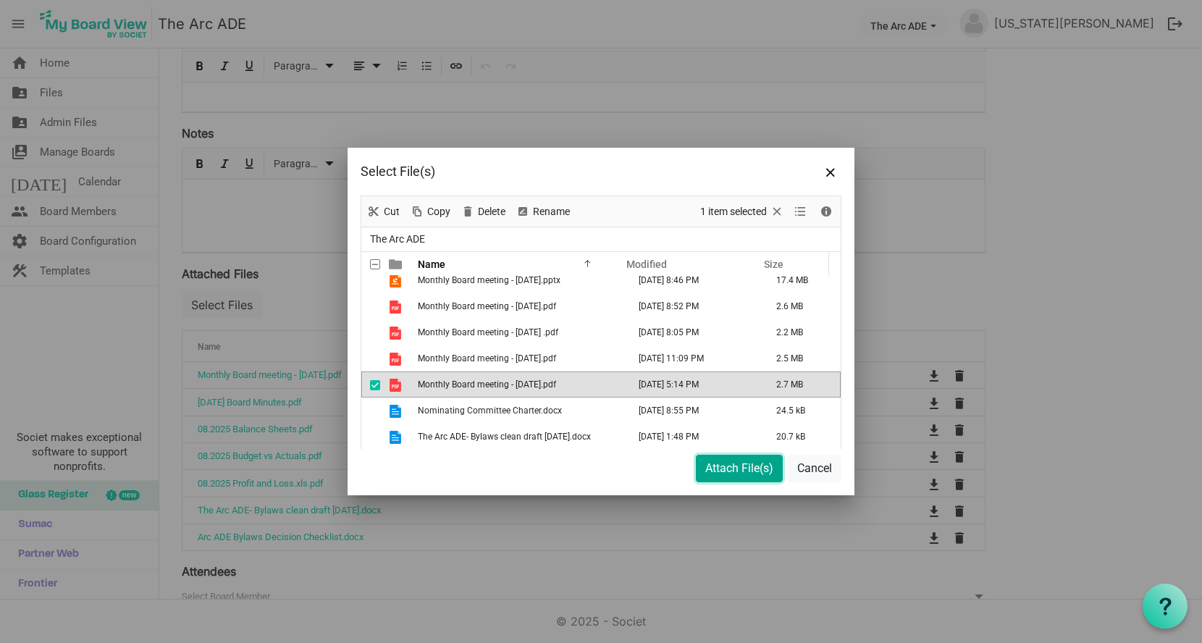
click at [721, 469] on button "Attach File(s)" at bounding box center [739, 469] width 87 height 28
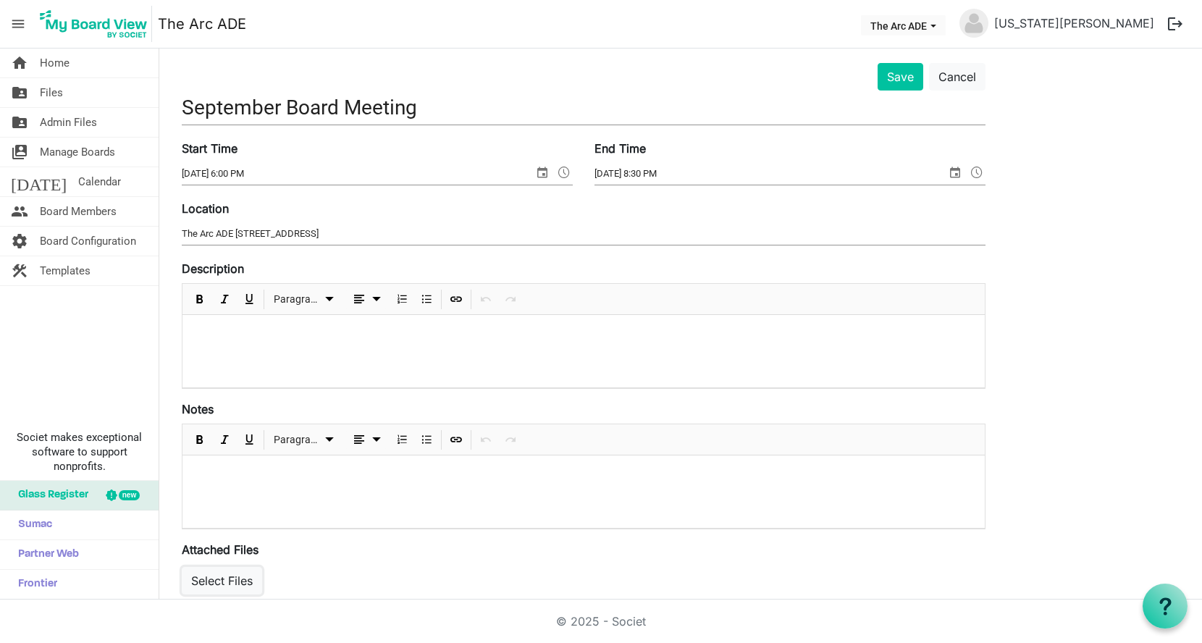
scroll to position [42, 0]
click at [240, 330] on p at bounding box center [583, 335] width 779 height 15
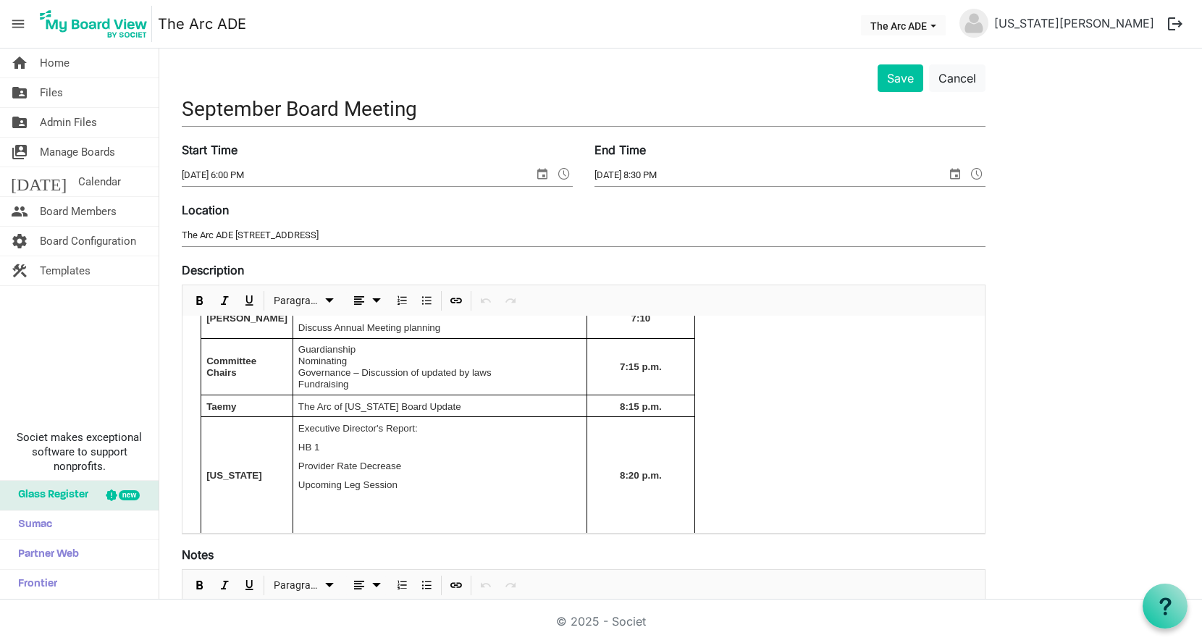
scroll to position [211, 0]
click at [889, 82] on button "Save" at bounding box center [901, 78] width 46 height 28
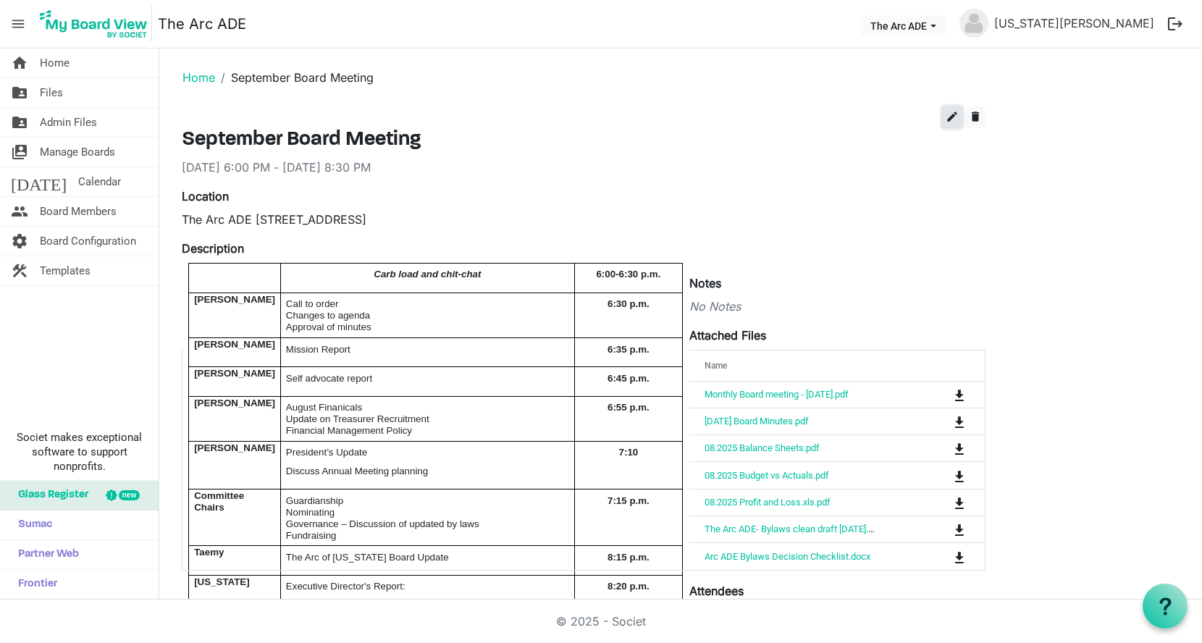
click at [950, 122] on span "edit" at bounding box center [952, 116] width 13 height 13
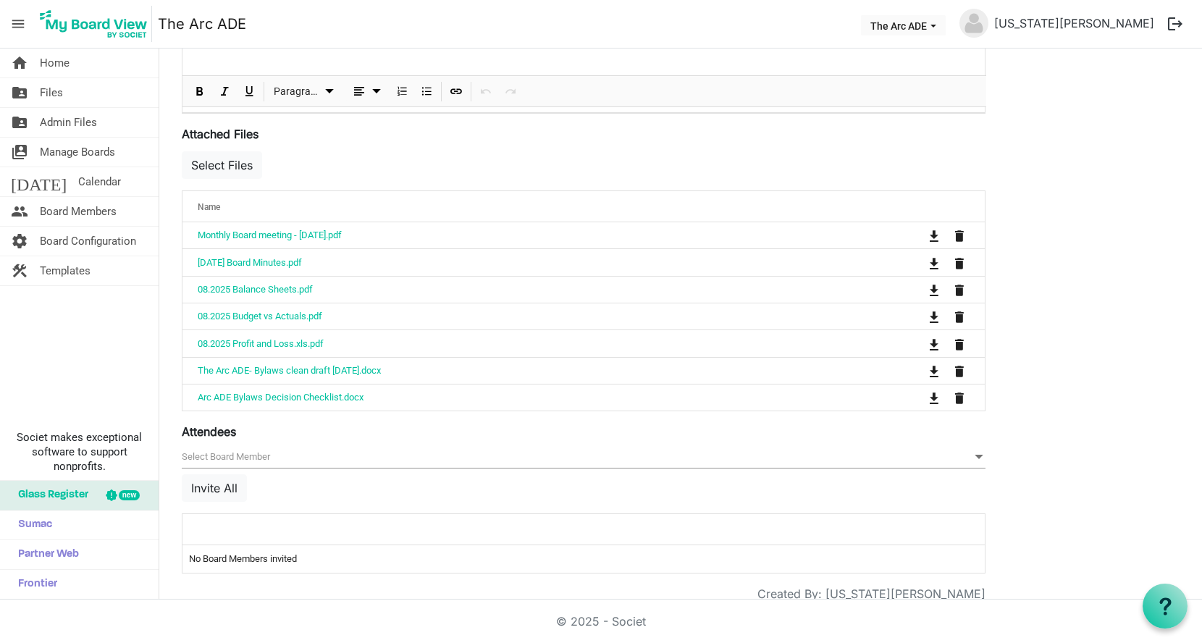
scroll to position [628, 0]
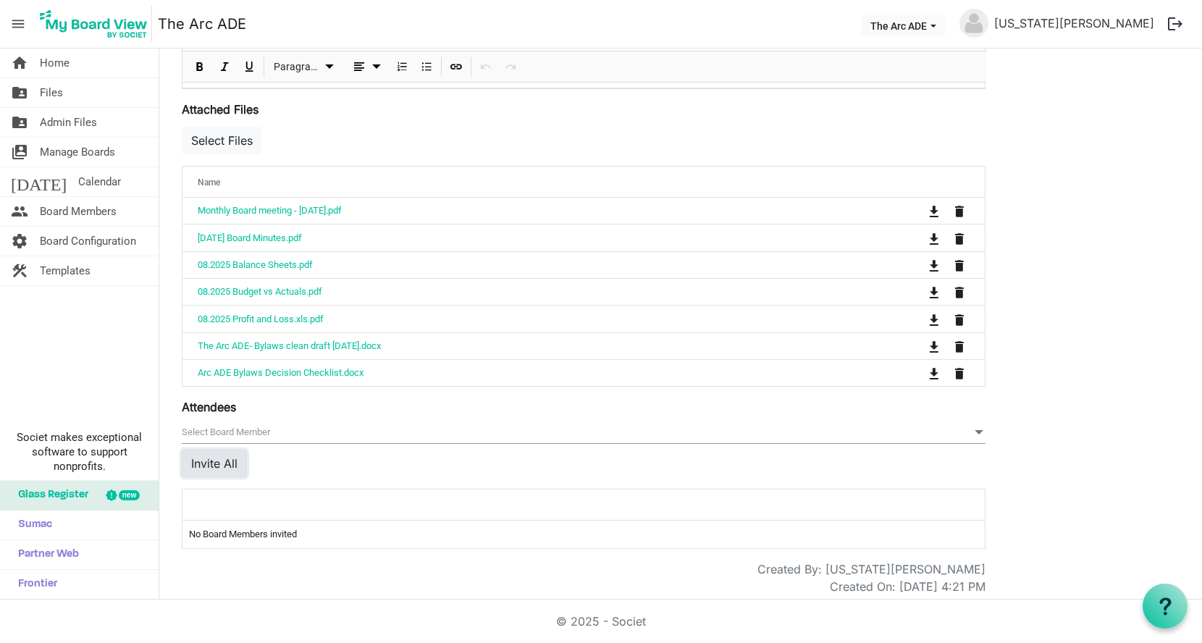
click at [220, 459] on button "Invite All" at bounding box center [214, 464] width 65 height 28
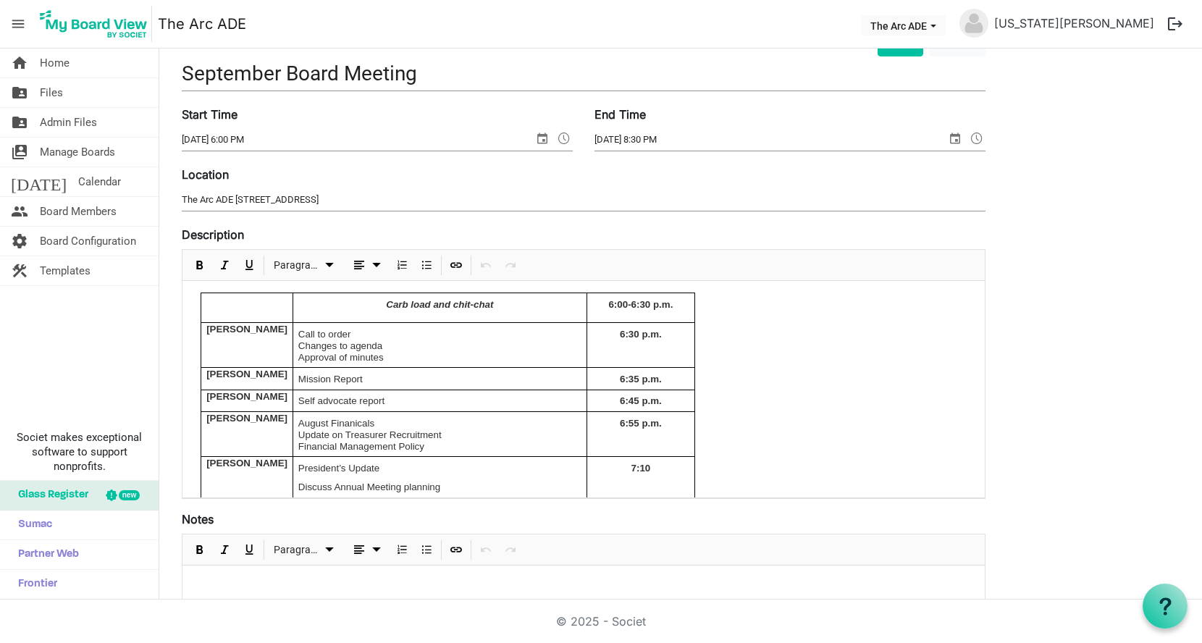
scroll to position [0, 0]
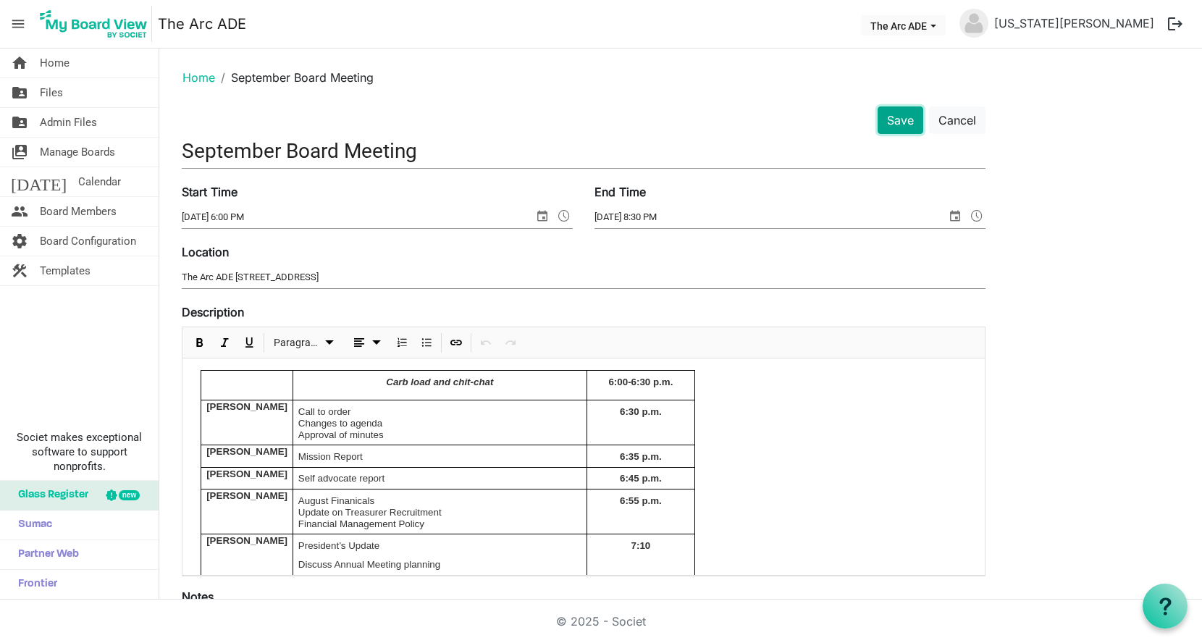
click at [898, 119] on button "Save" at bounding box center [901, 120] width 46 height 28
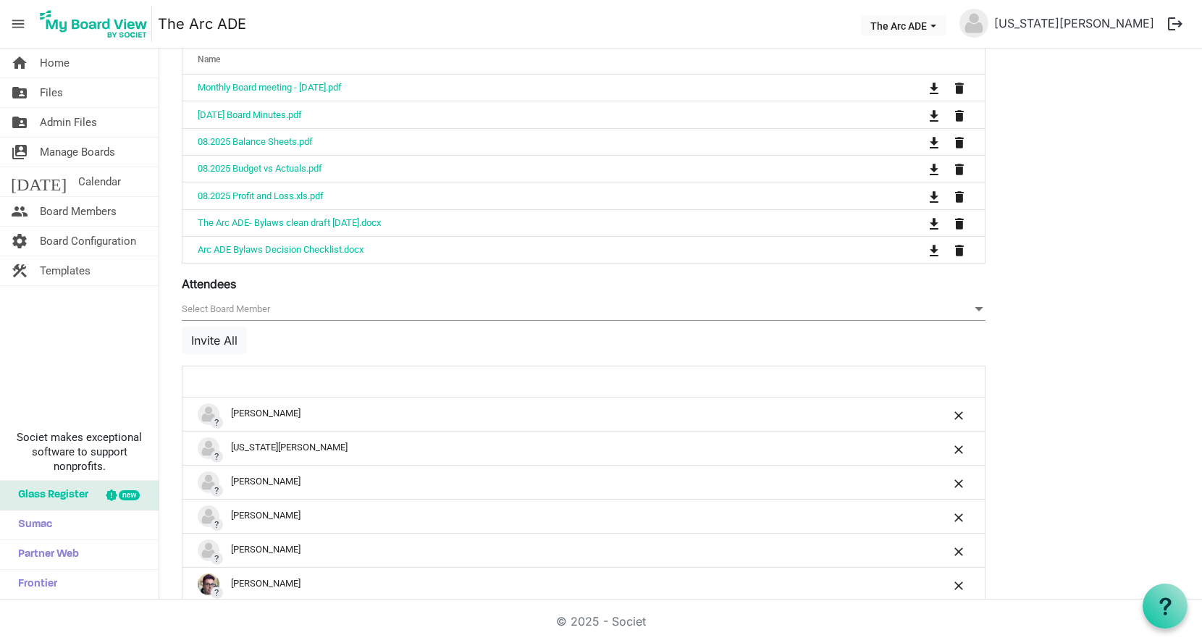
scroll to position [750, 0]
click at [215, 335] on button "Invite All" at bounding box center [214, 342] width 65 height 28
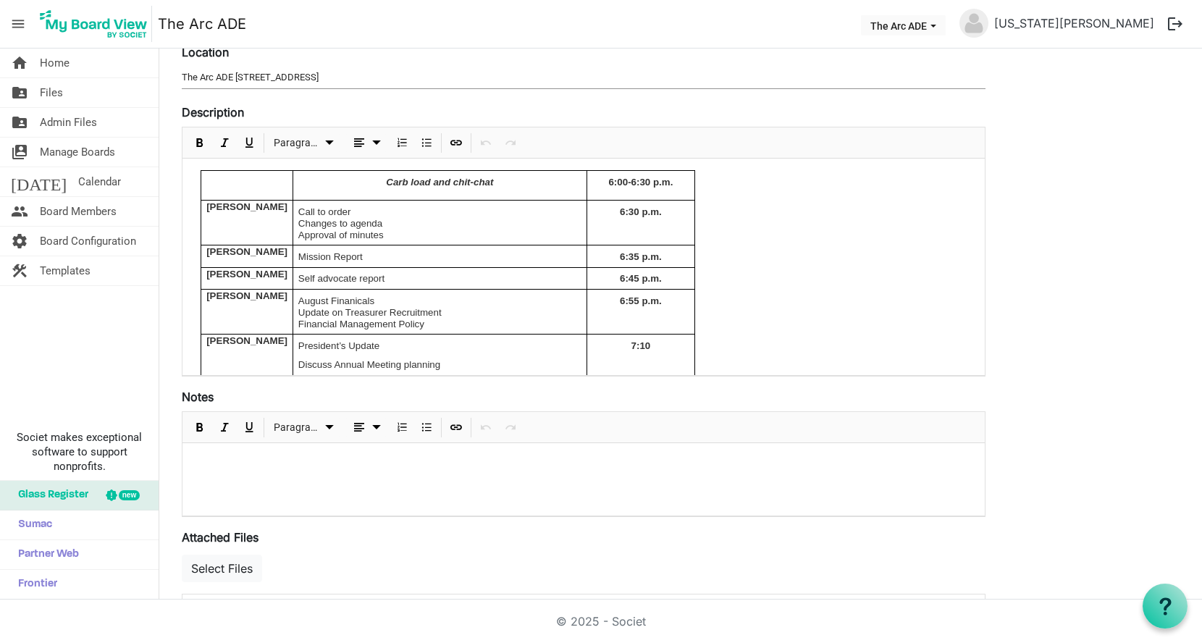
scroll to position [0, 0]
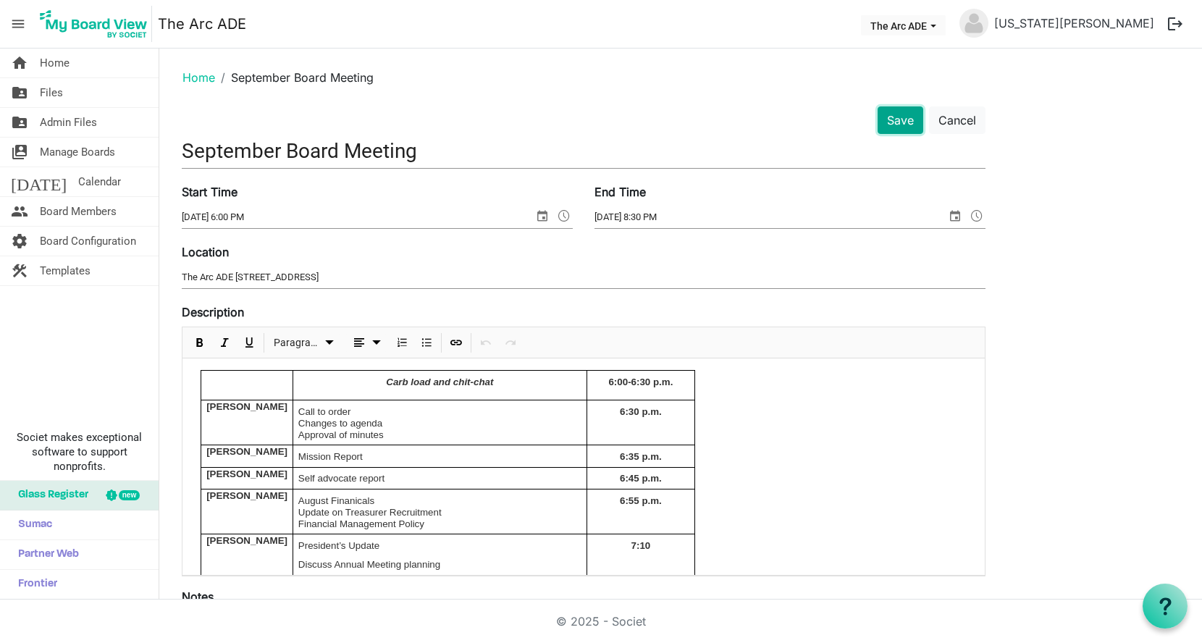
click at [895, 119] on button "Save" at bounding box center [901, 120] width 46 height 28
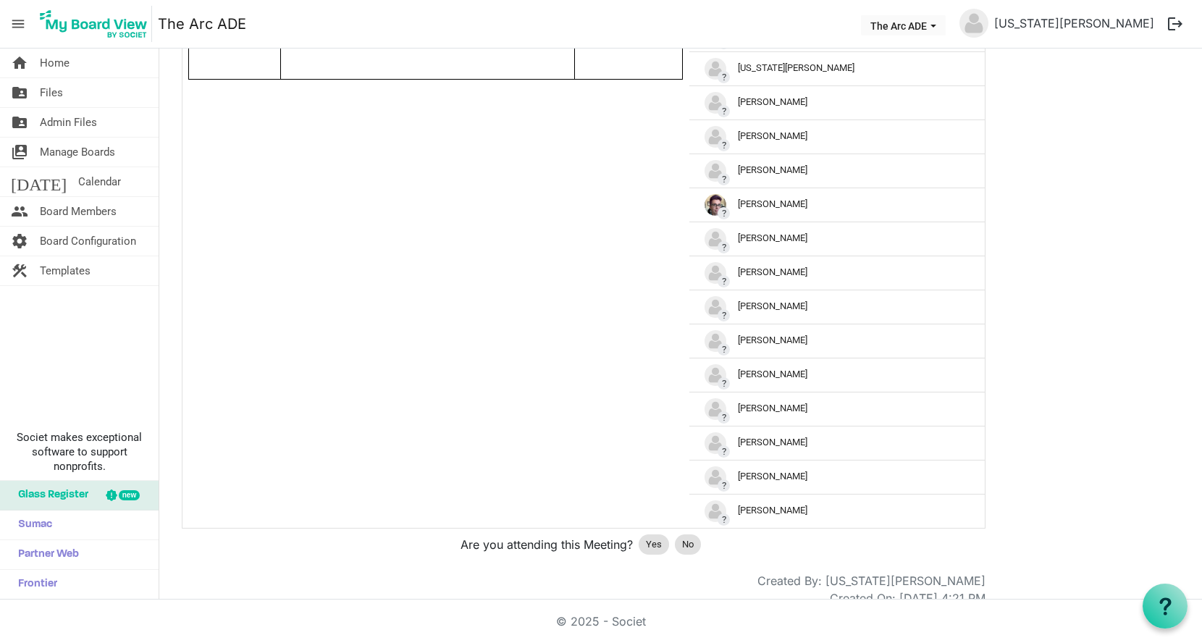
scroll to position [631, 0]
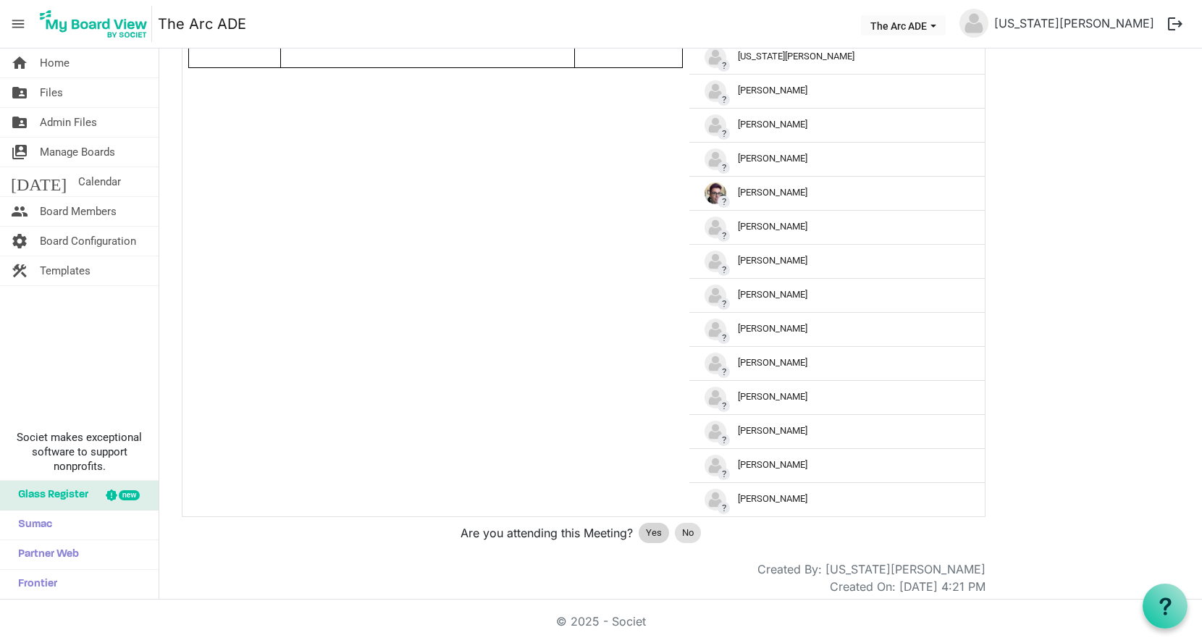
click at [658, 526] on span "Yes" at bounding box center [654, 533] width 16 height 14
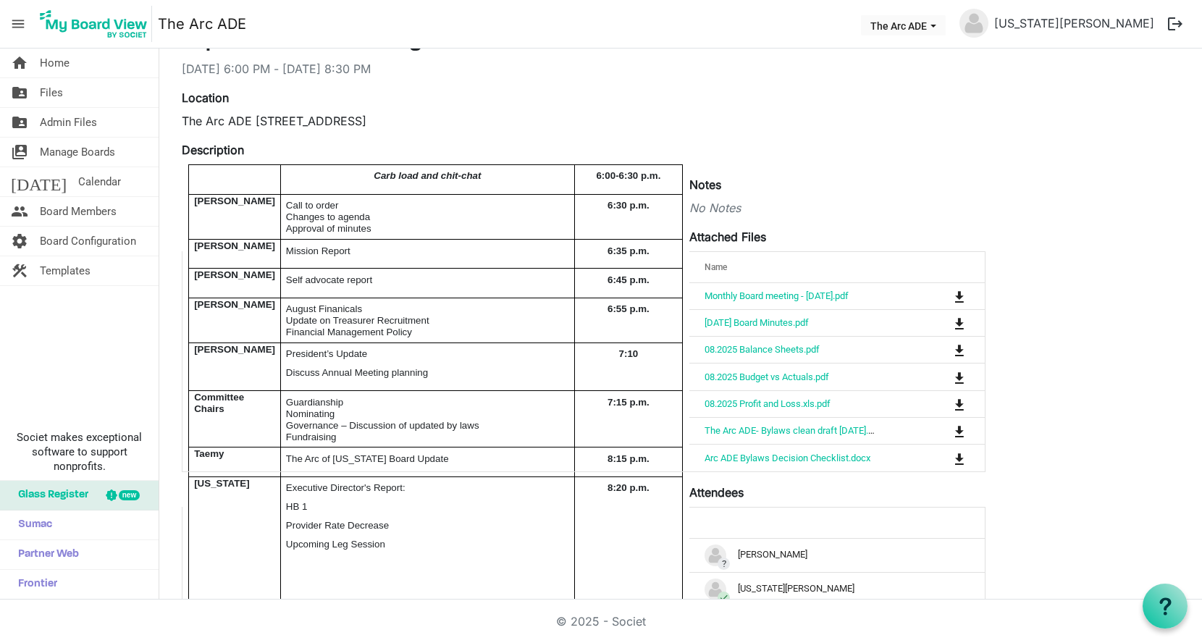
scroll to position [55, 0]
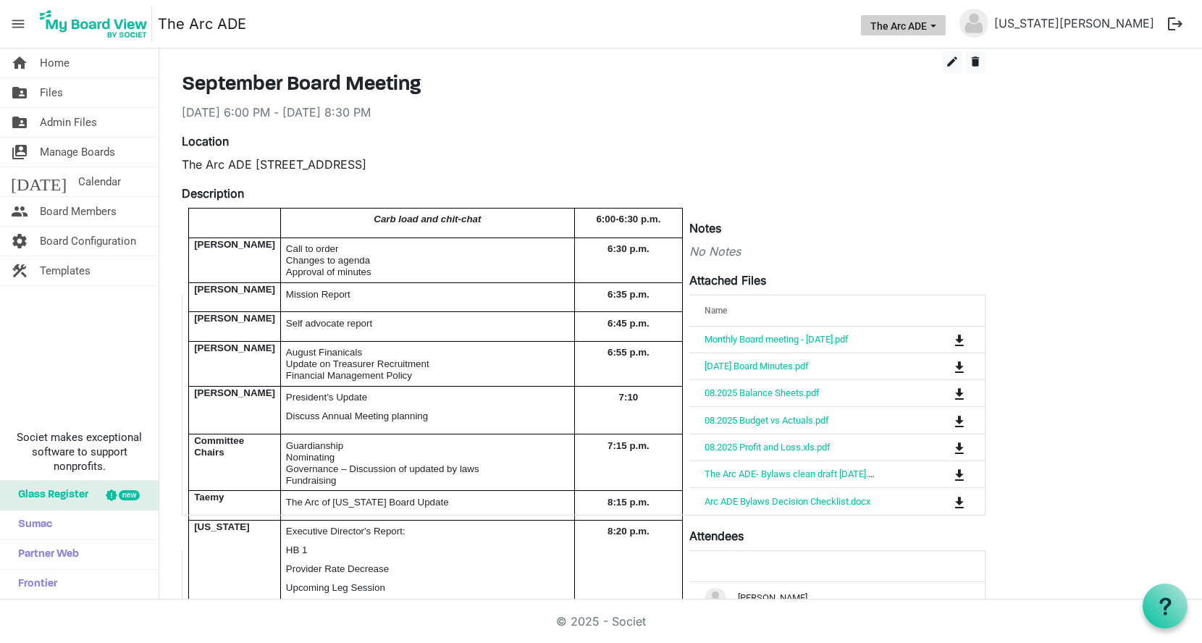
click at [946, 31] on button "The Arc ADE" at bounding box center [903, 25] width 85 height 20
click at [988, 23] on img at bounding box center [974, 23] width 29 height 29
click at [1104, 18] on link "[US_STATE][PERSON_NAME]" at bounding box center [1074, 23] width 172 height 29
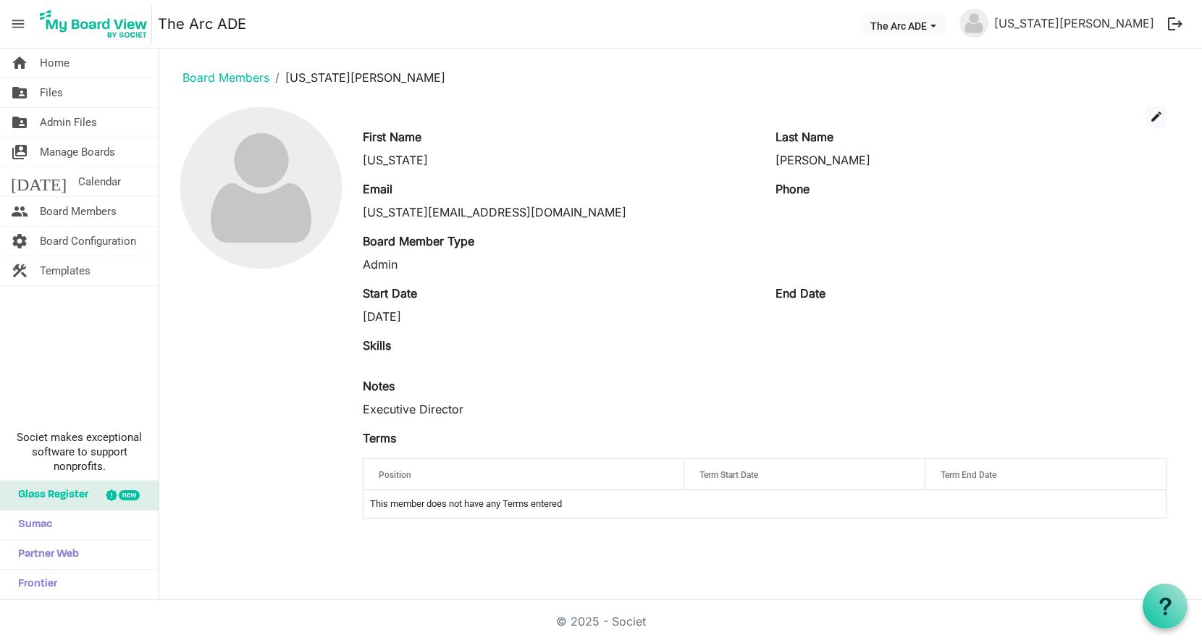
click at [22, 25] on span "menu" at bounding box center [18, 24] width 28 height 28
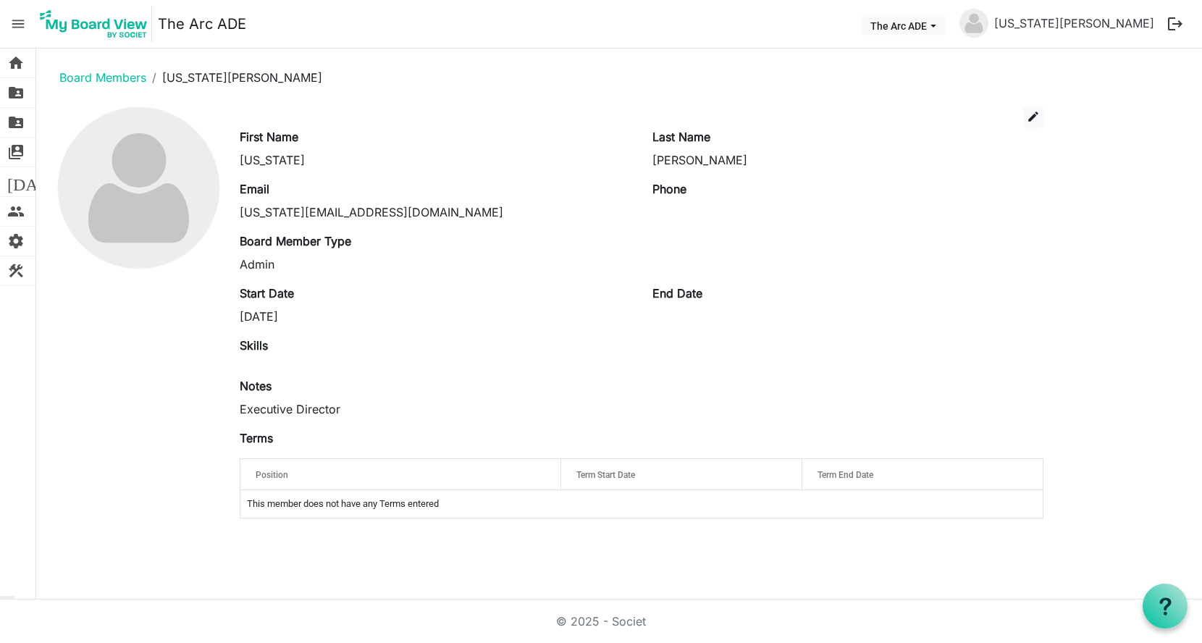
click at [22, 25] on span "menu" at bounding box center [18, 24] width 28 height 28
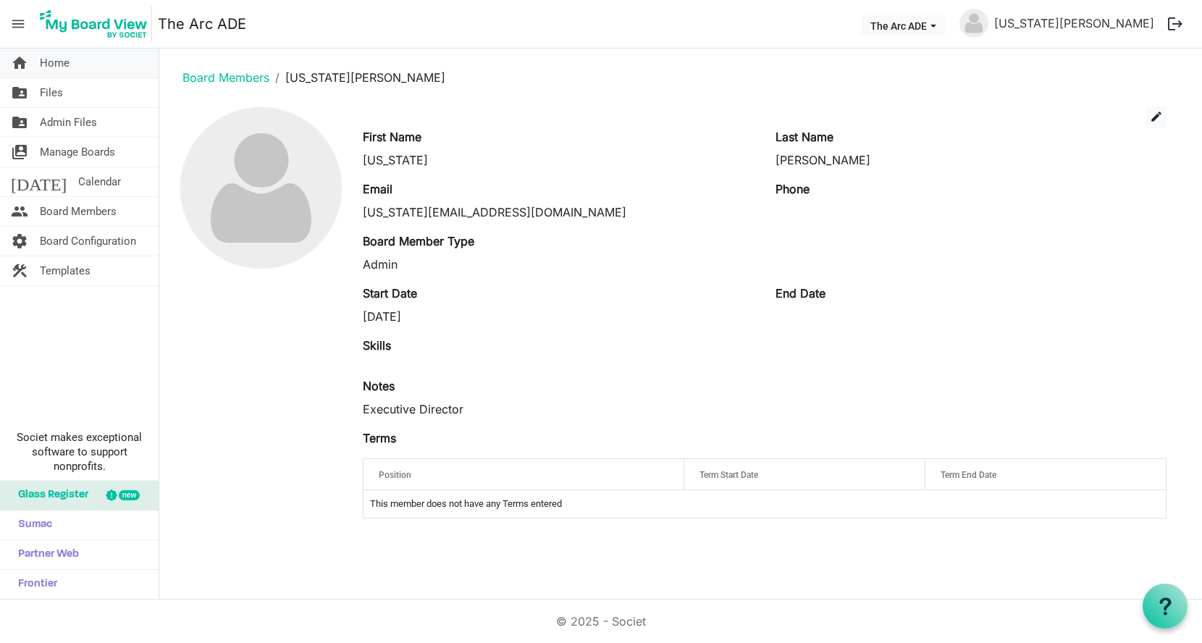
click at [65, 67] on span "Home" at bounding box center [55, 63] width 30 height 29
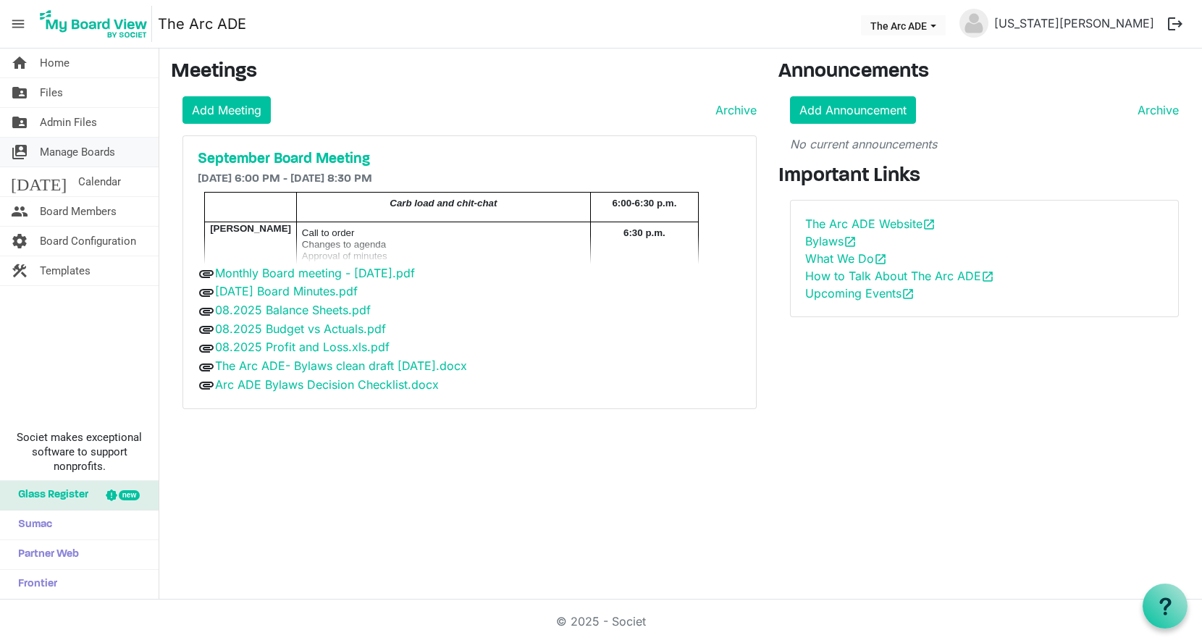
click at [78, 147] on span "Manage Boards" at bounding box center [77, 152] width 75 height 29
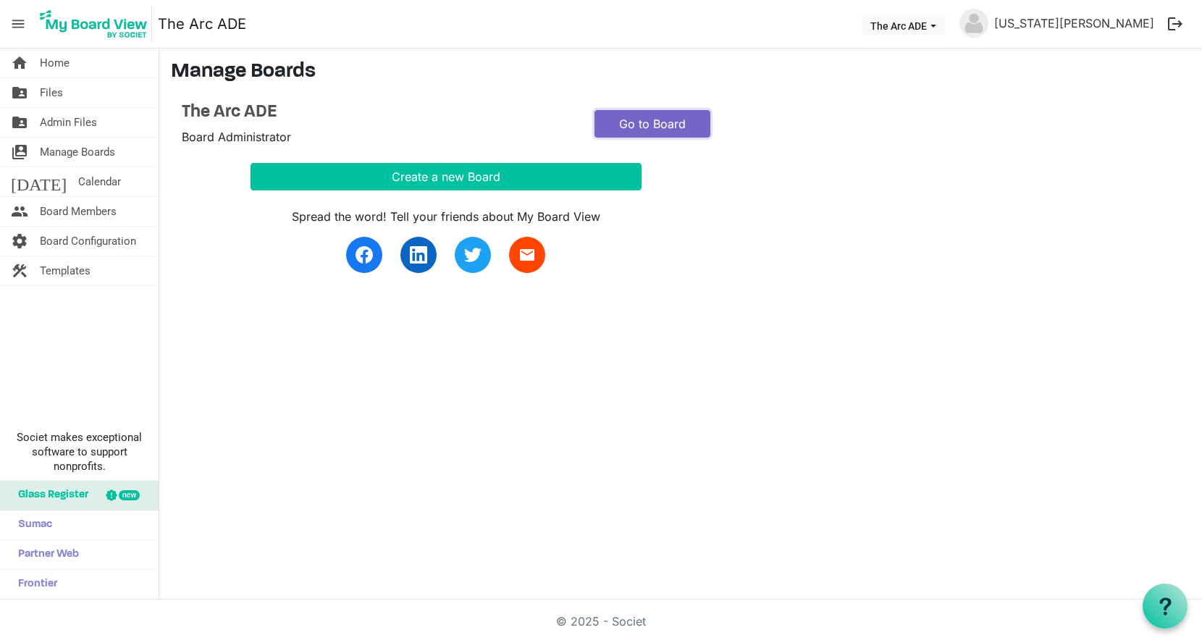
click at [639, 117] on link "Go to Board" at bounding box center [653, 124] width 116 height 28
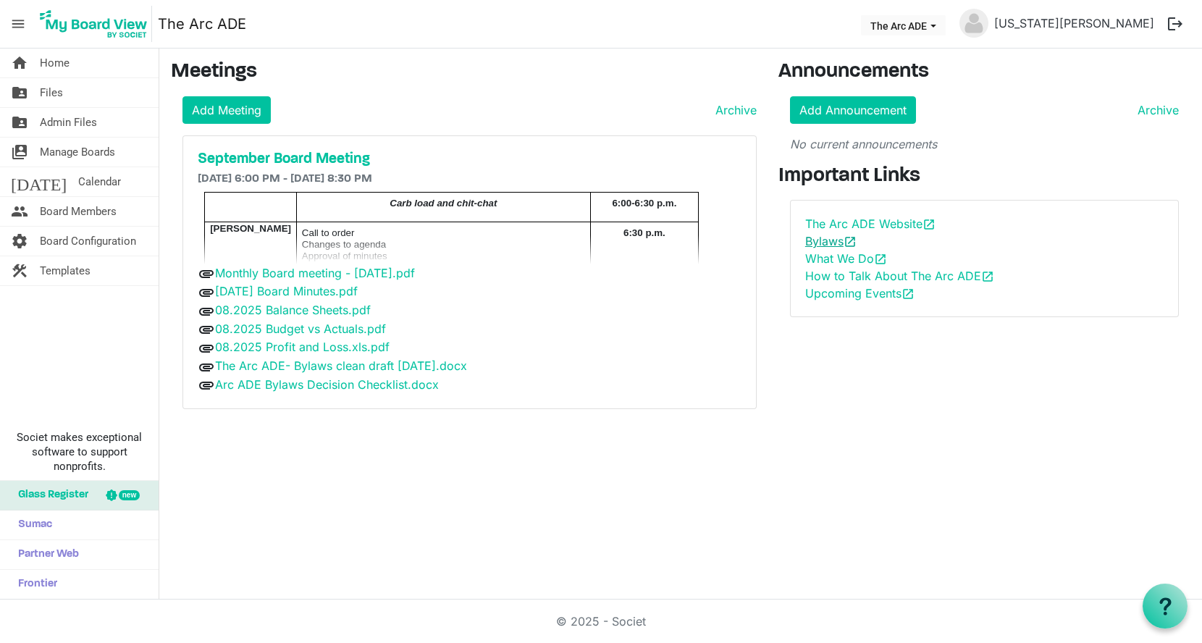
click at [823, 238] on link "Bylaws open_in_new" at bounding box center [830, 241] width 51 height 14
click at [65, 83] on link "folder_shared Files" at bounding box center [79, 92] width 159 height 29
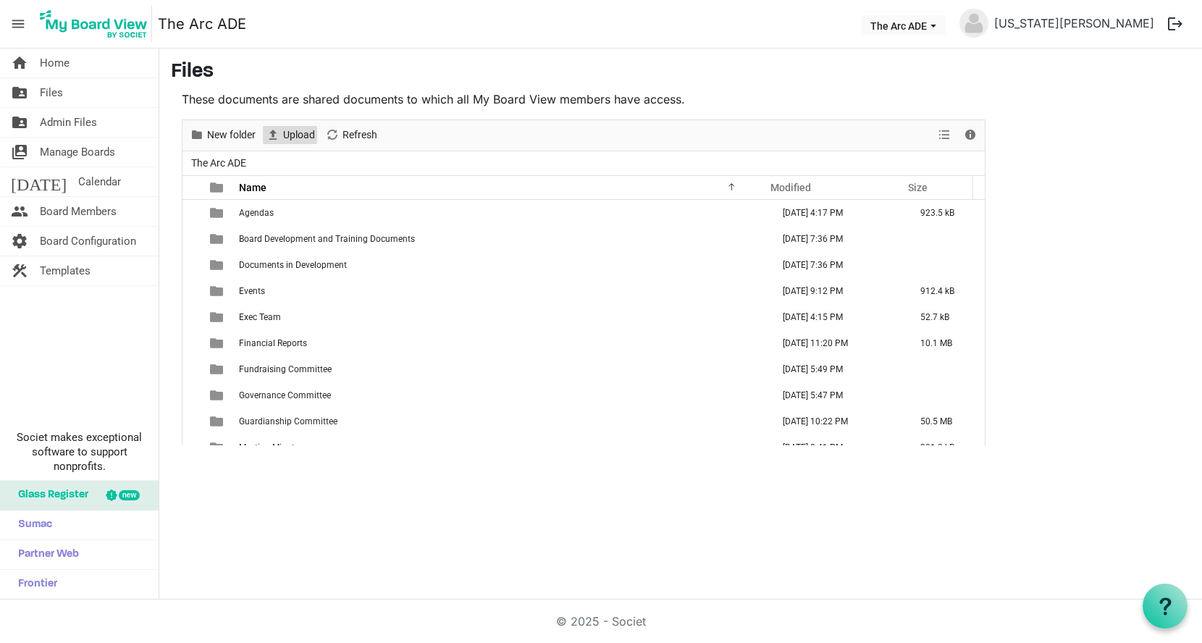
click at [285, 129] on span "Upload" at bounding box center [299, 135] width 35 height 18
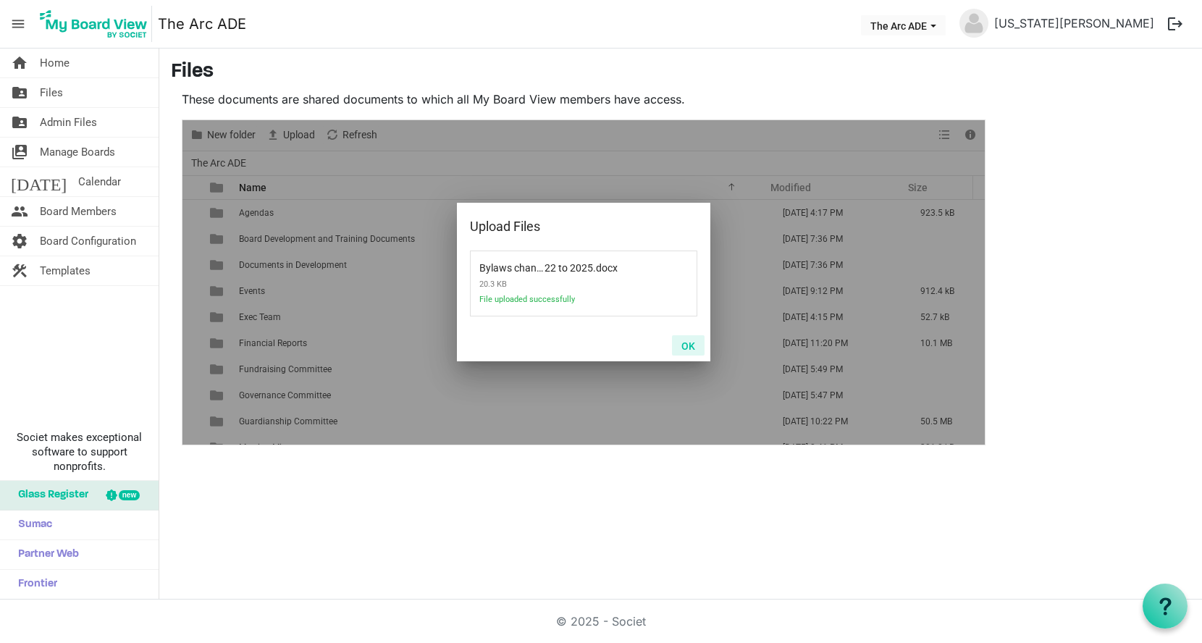
click at [692, 345] on button "OK" at bounding box center [688, 345] width 33 height 20
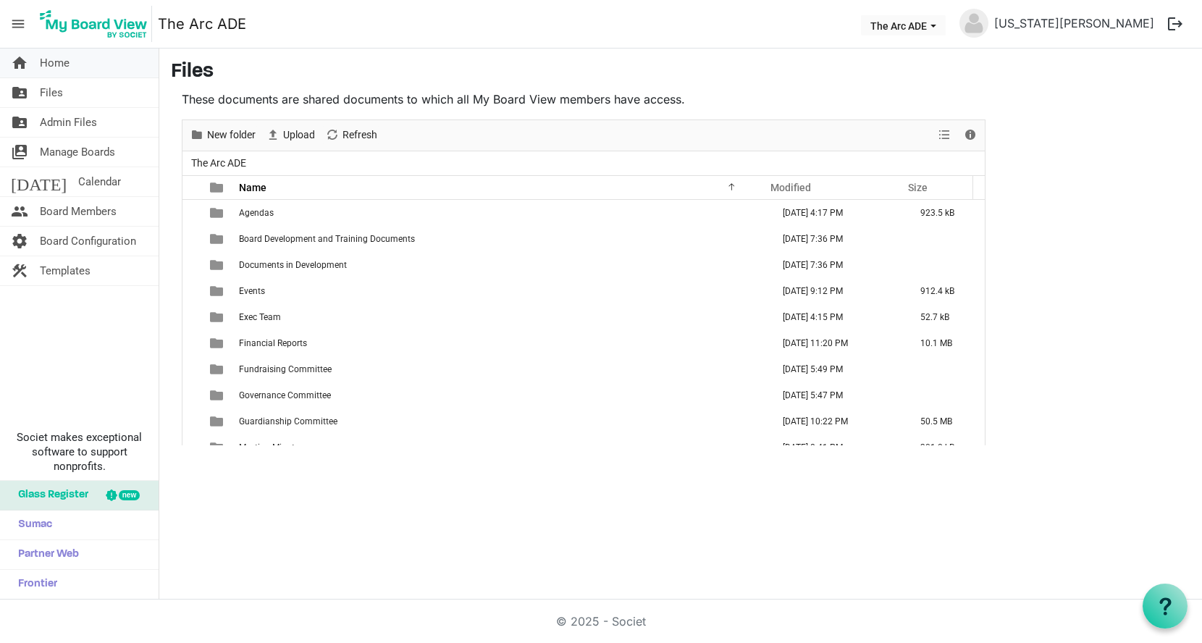
click at [70, 70] on link "home Home" at bounding box center [79, 63] width 159 height 29
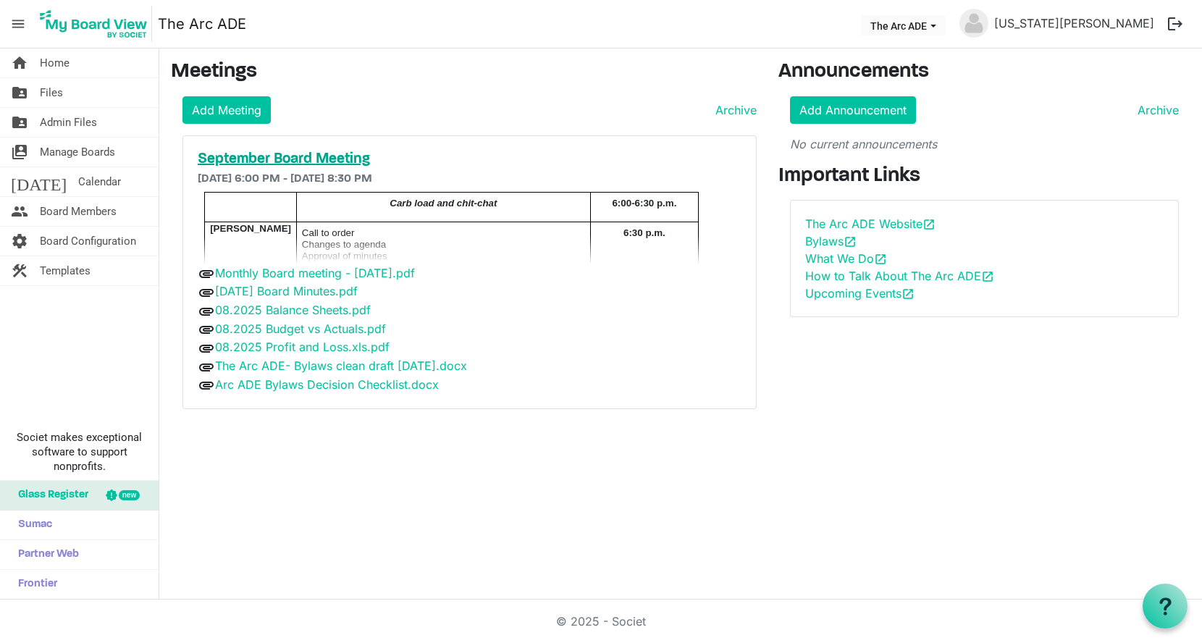
click at [312, 154] on h5 "September Board Meeting" at bounding box center [470, 159] width 544 height 17
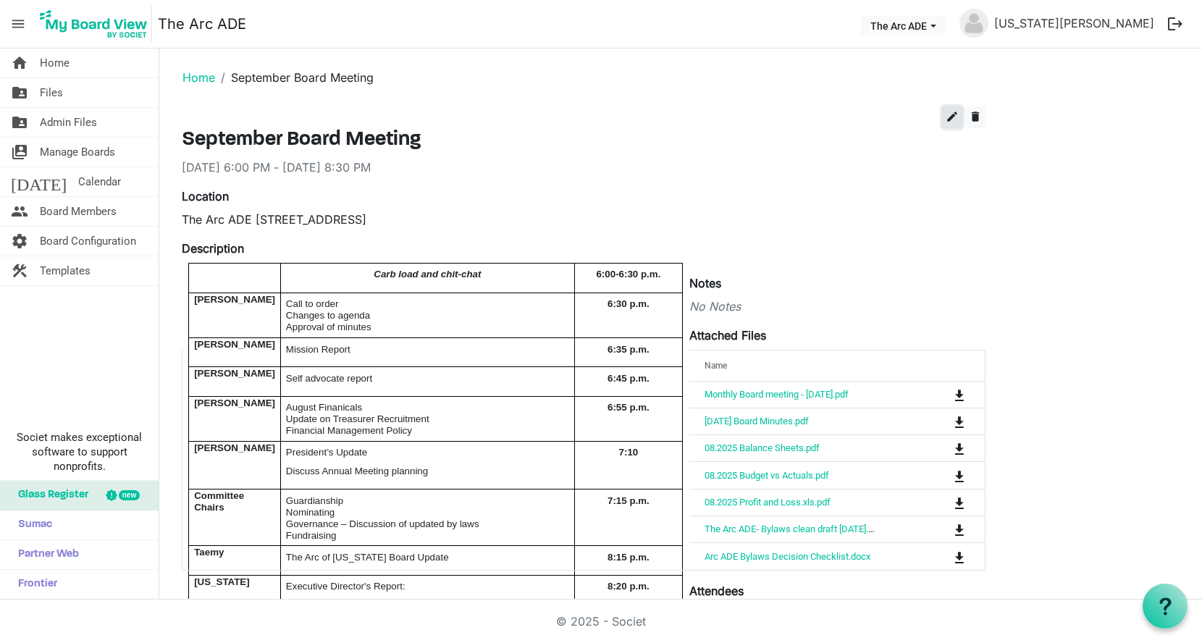
click at [952, 117] on span "edit" at bounding box center [952, 116] width 13 height 13
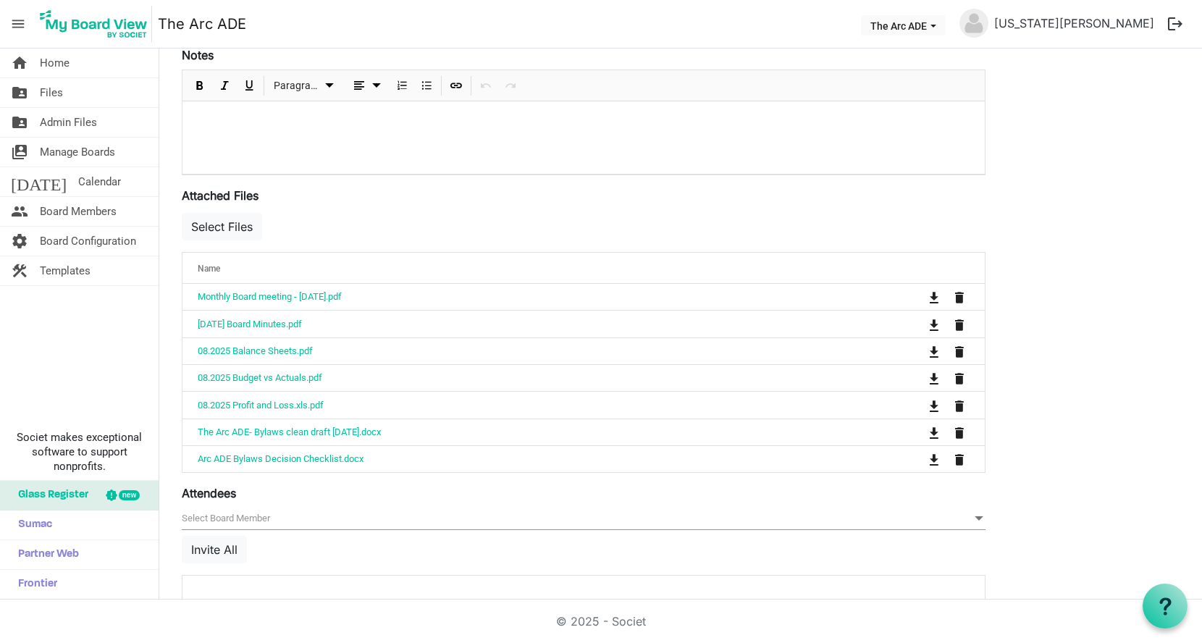
scroll to position [545, 0]
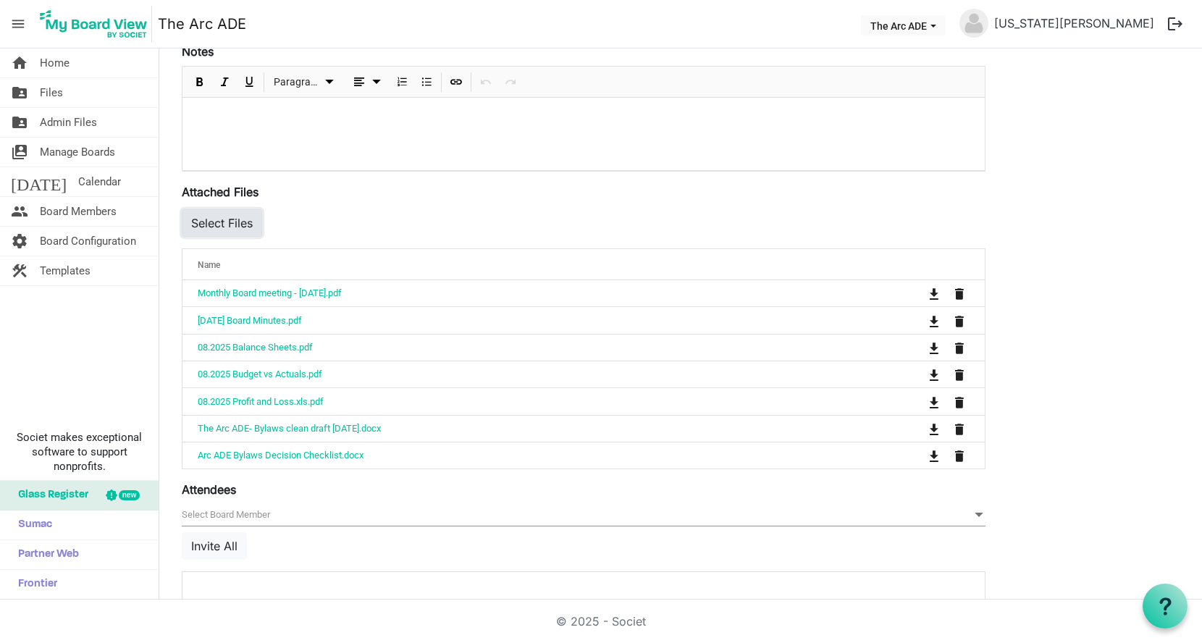
click at [255, 226] on button "Select Files" at bounding box center [222, 223] width 80 height 28
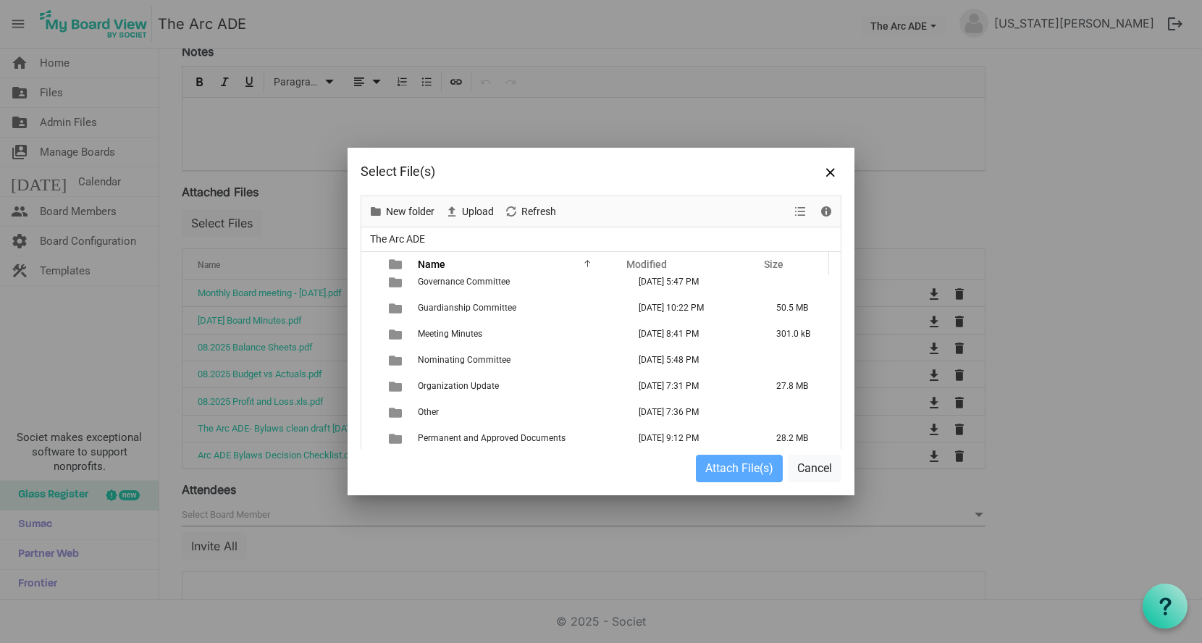
scroll to position [185, 0]
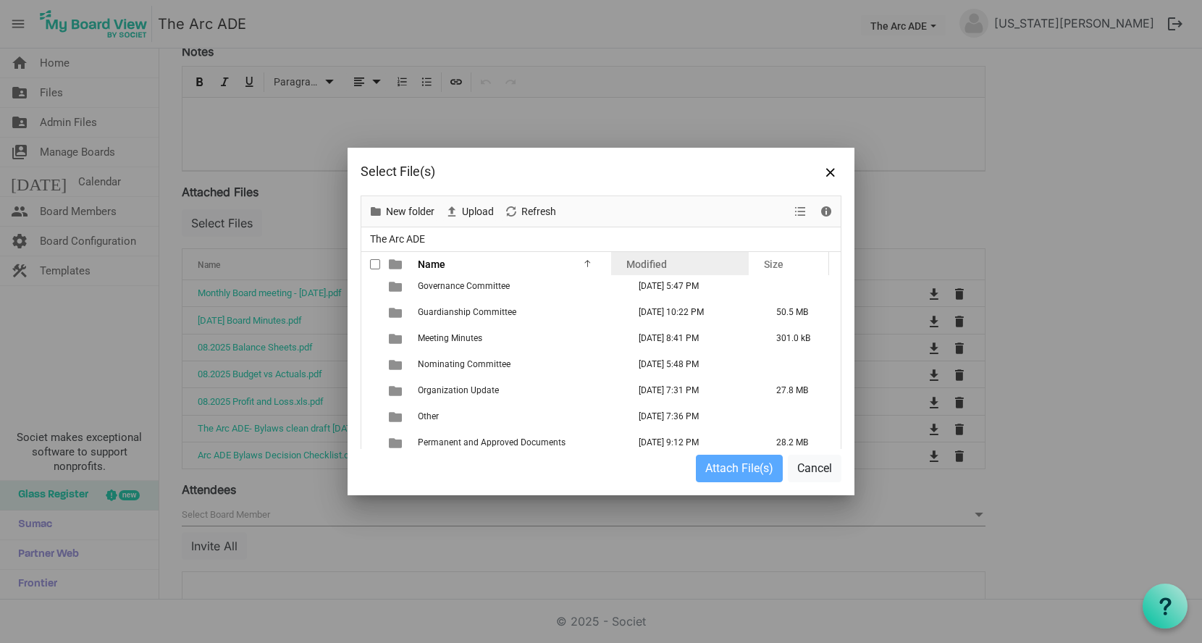
click at [663, 266] on span "Modified" at bounding box center [646, 265] width 41 height 12
click at [663, 266] on span "Modified" at bounding box center [659, 265] width 41 height 12
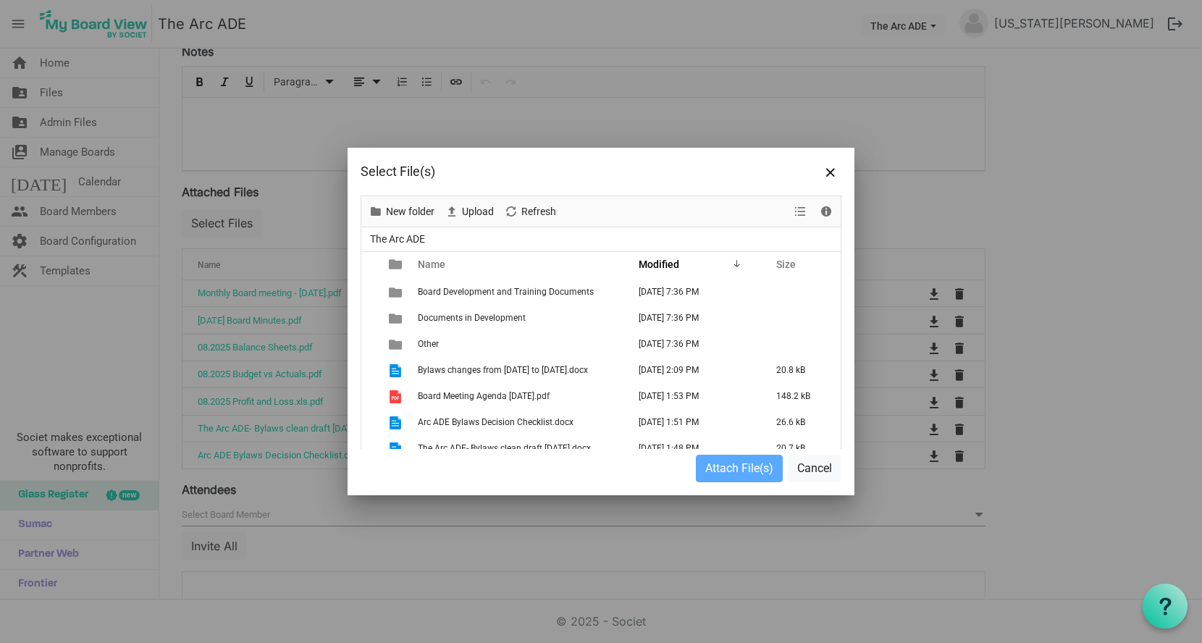
scroll to position [290, 0]
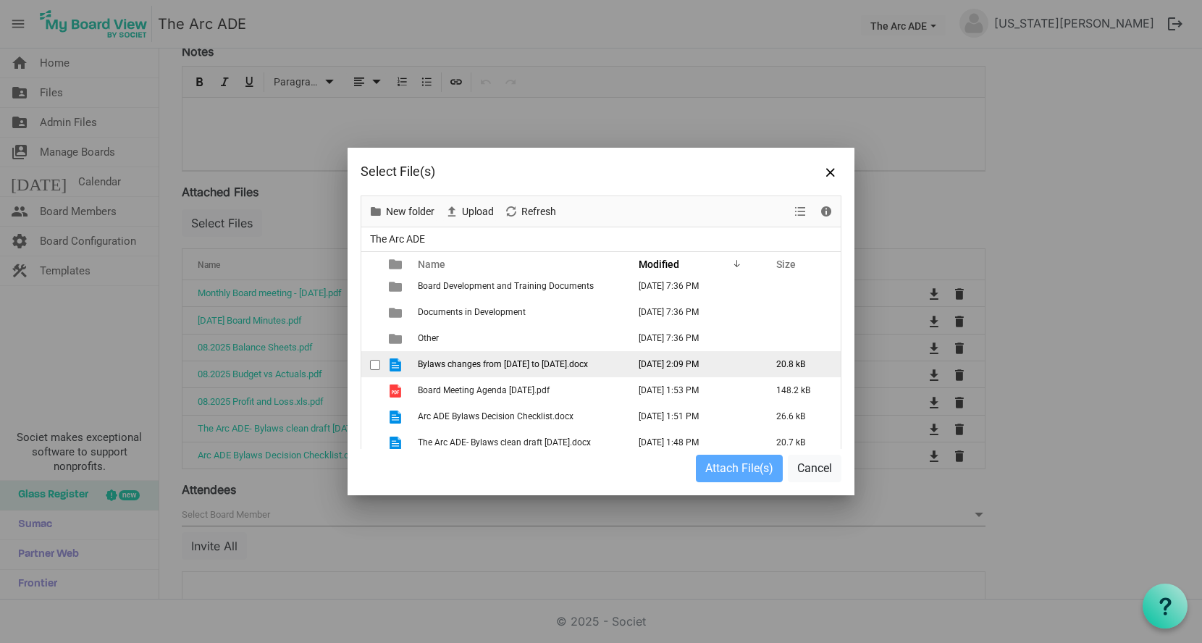
click at [524, 366] on span "Bylaws changes from [DATE] to [DATE].docx" at bounding box center [503, 364] width 170 height 10
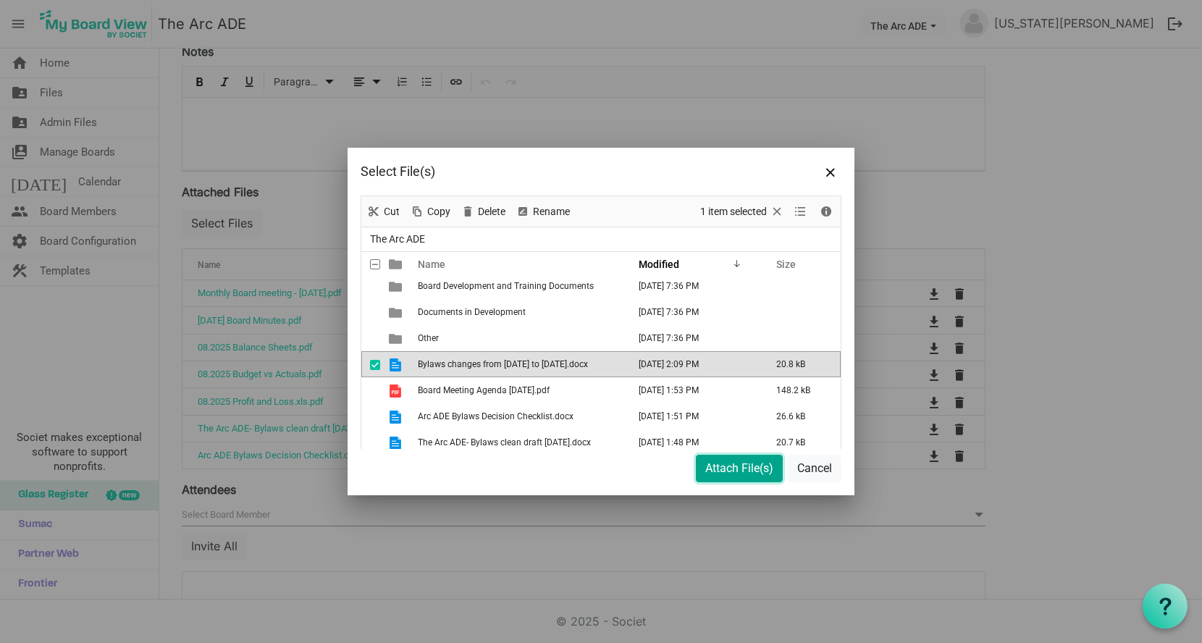
click at [723, 472] on button "Attach File(s)" at bounding box center [739, 469] width 87 height 28
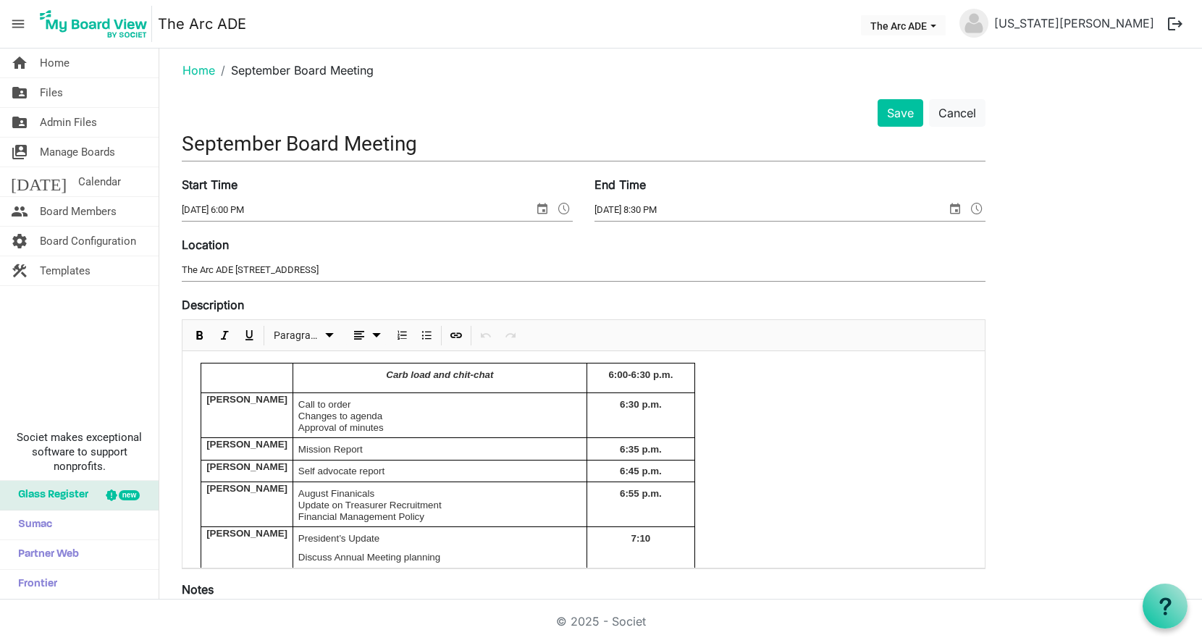
scroll to position [0, 0]
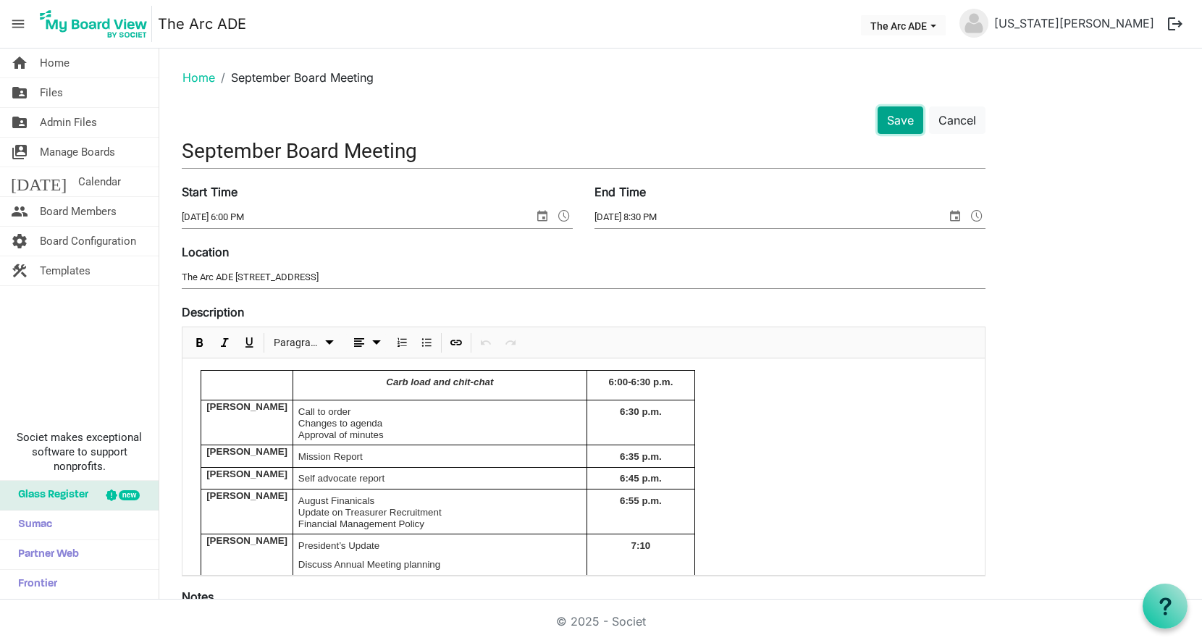
click at [902, 125] on button "Save" at bounding box center [901, 120] width 46 height 28
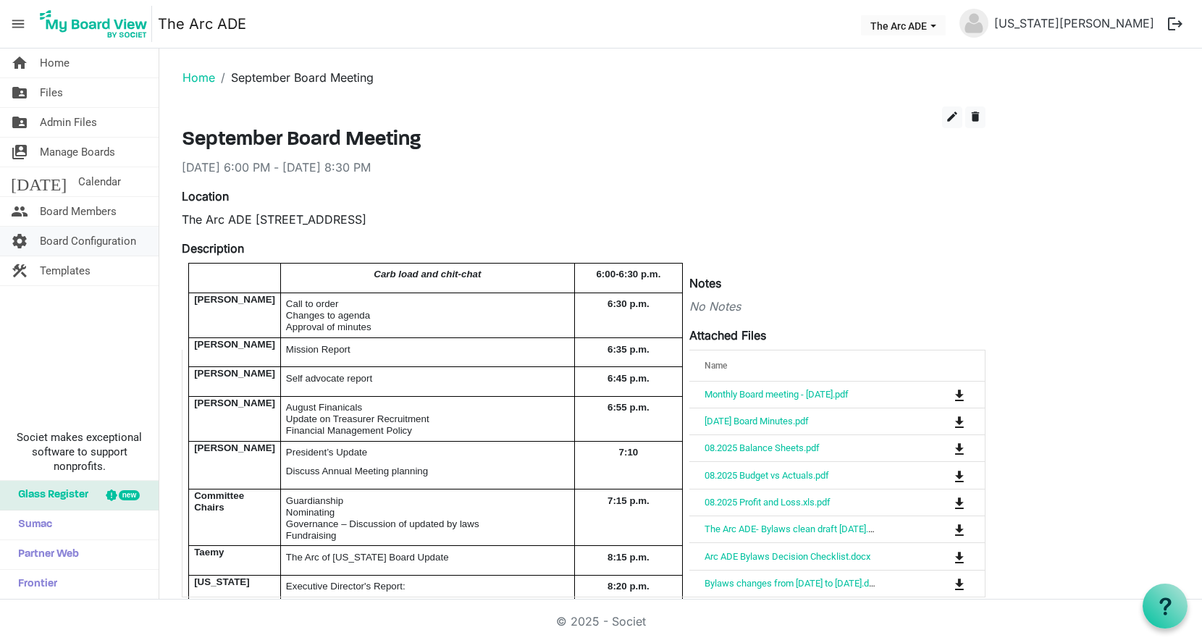
click at [98, 239] on span "Board Configuration" at bounding box center [88, 241] width 96 height 29
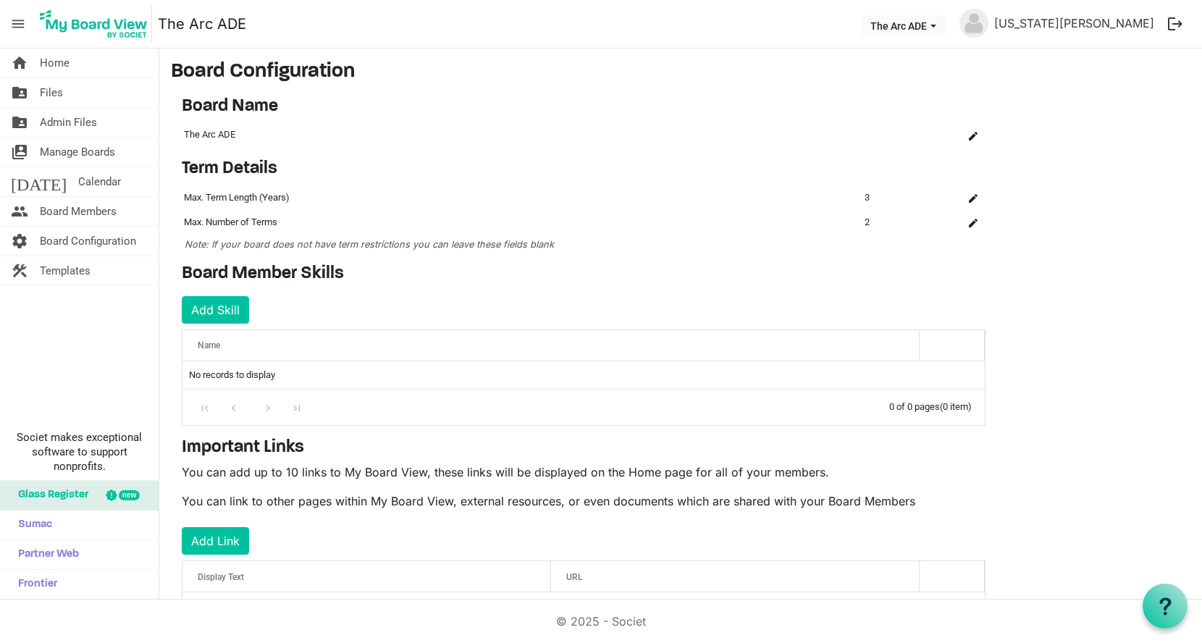
click at [14, 22] on span "menu" at bounding box center [18, 24] width 28 height 28
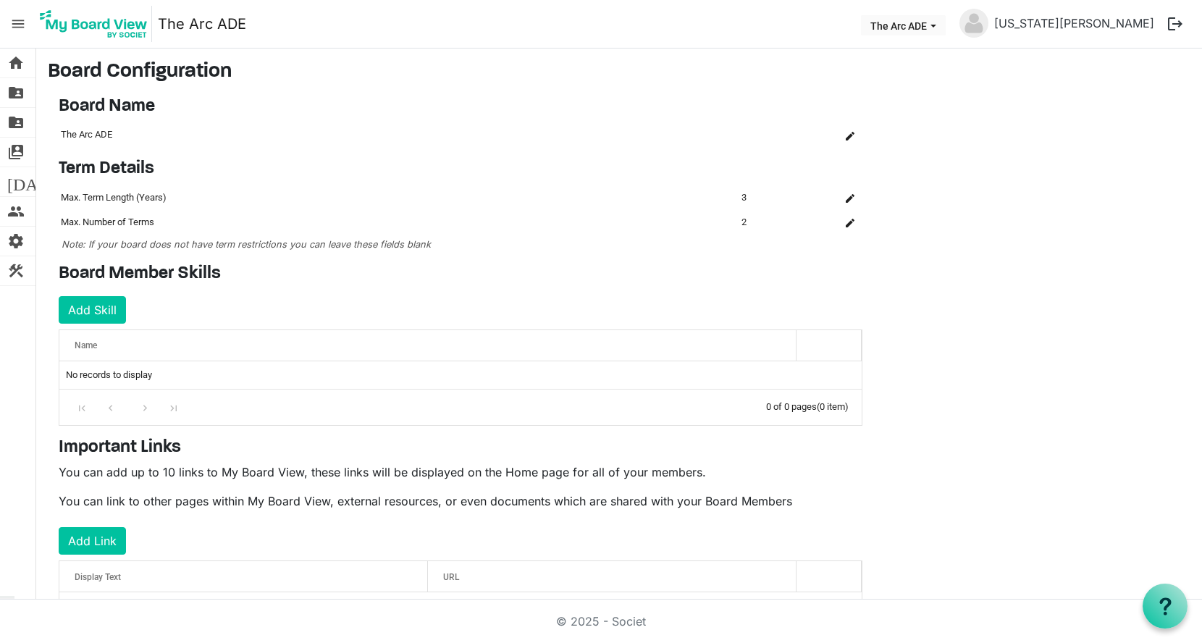
click at [14, 22] on span "menu" at bounding box center [18, 24] width 28 height 28
